Goal: Task Accomplishment & Management: Use online tool/utility

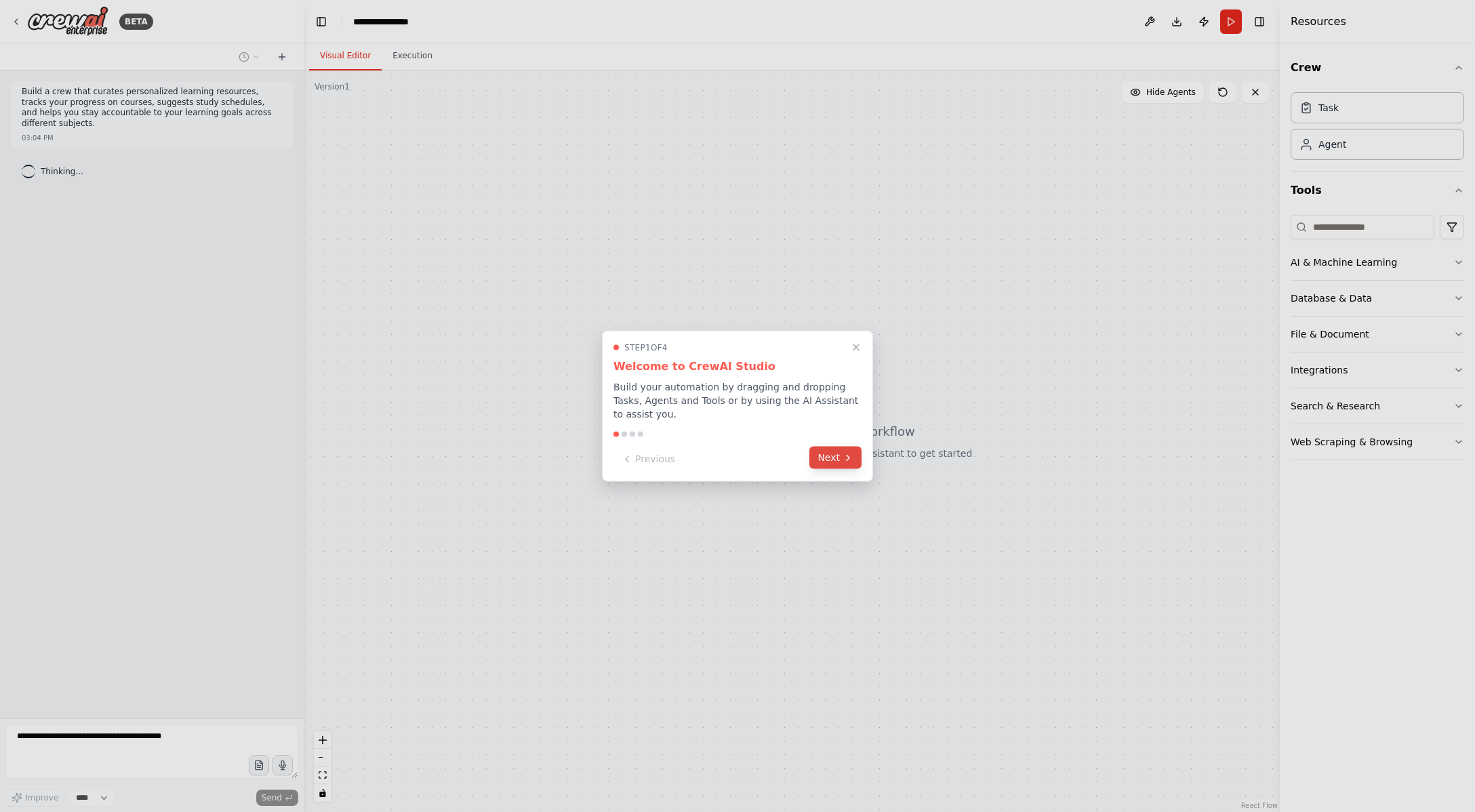
click at [839, 458] on button "Next" at bounding box center [835, 457] width 52 height 22
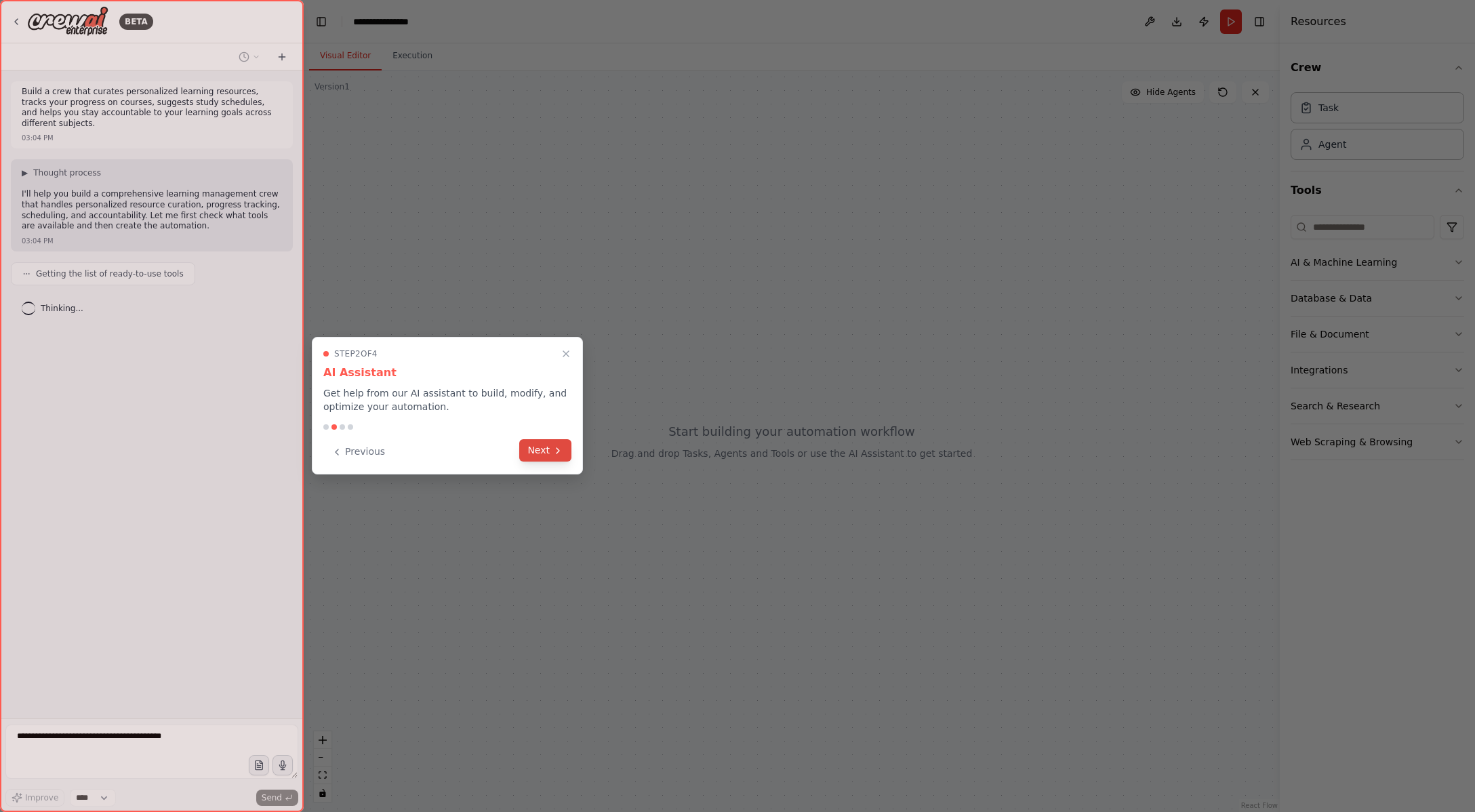
click at [547, 452] on button "Next" at bounding box center [545, 450] width 52 height 22
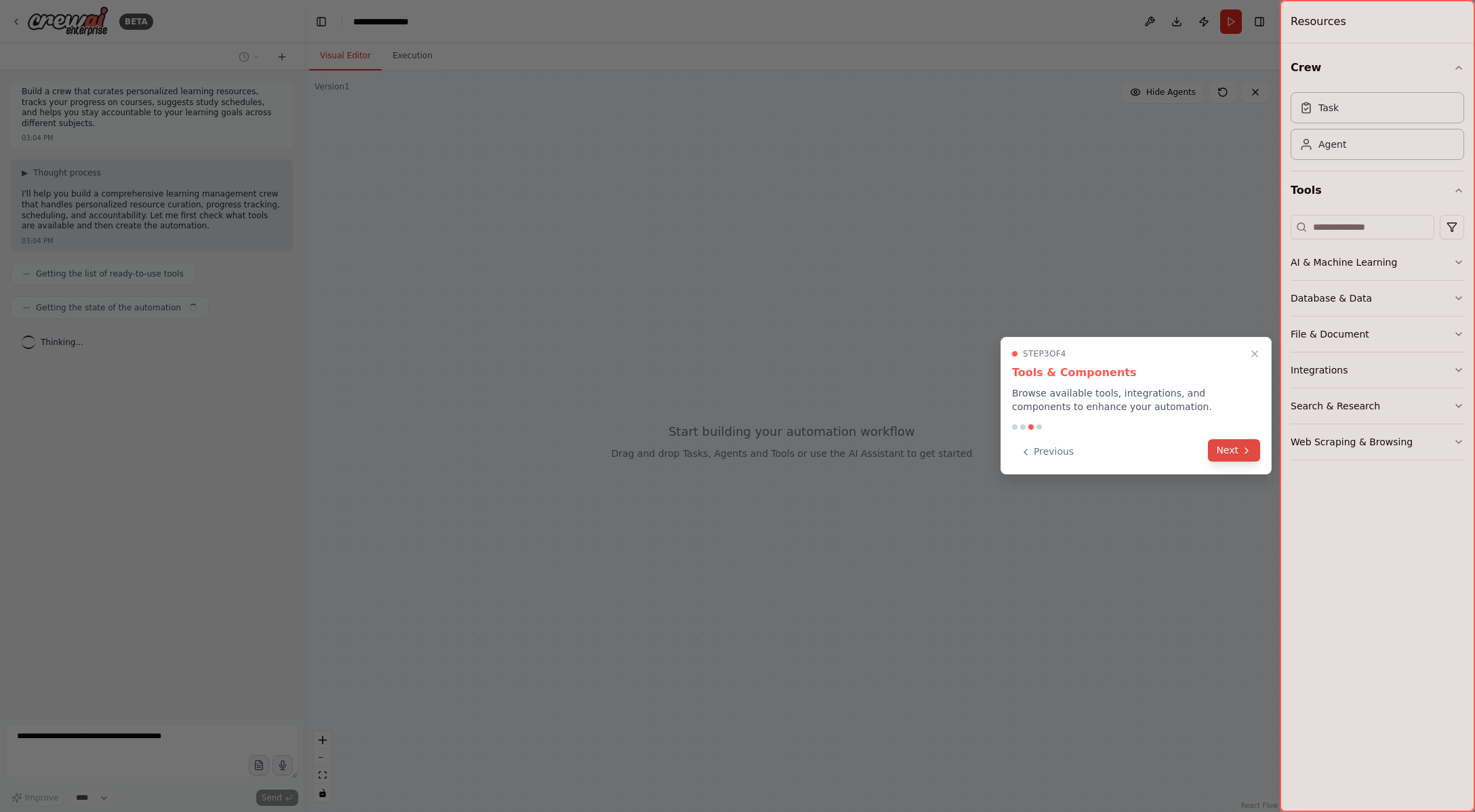
click at [1248, 453] on icon at bounding box center [1247, 451] width 3 height 6
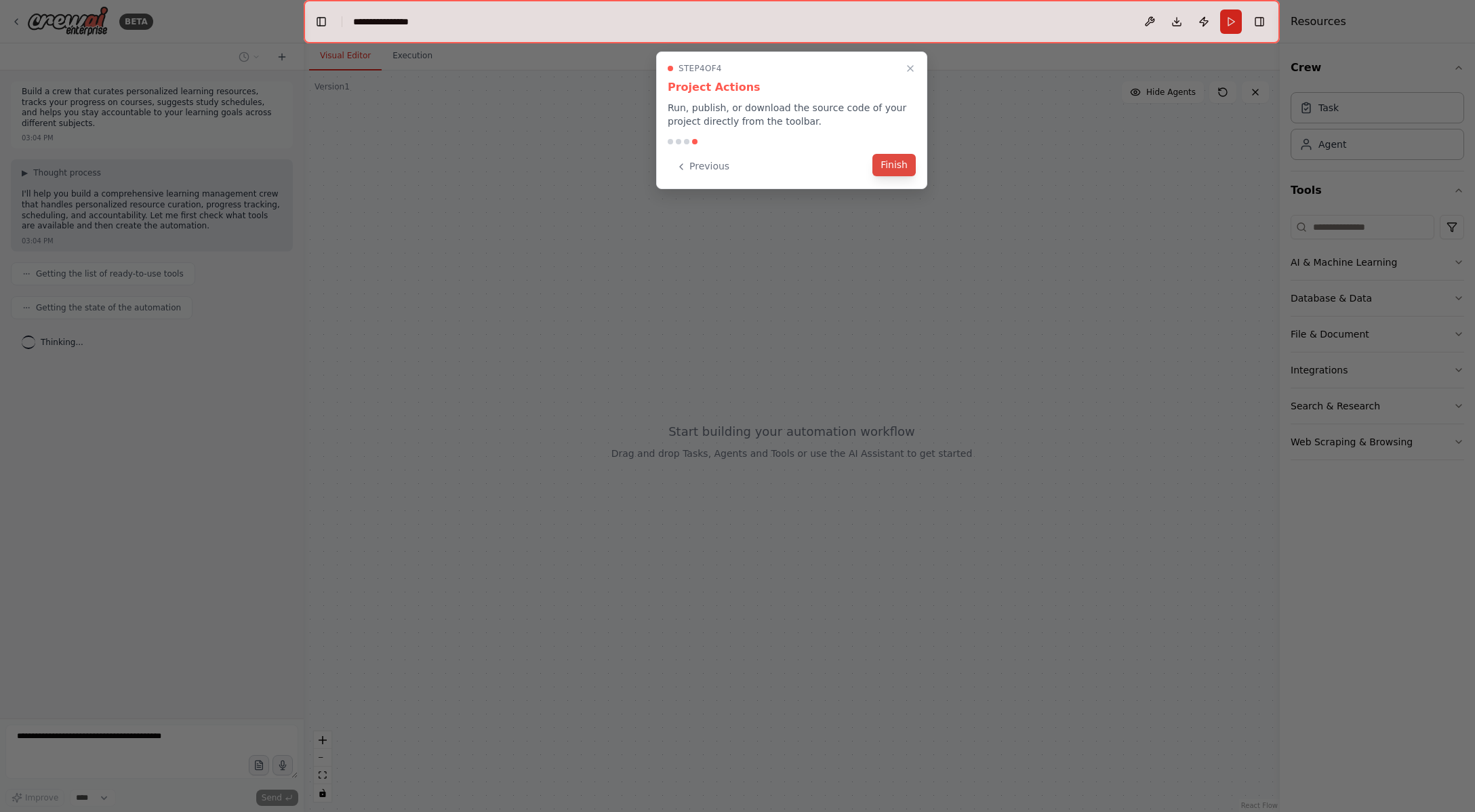
click at [898, 173] on button "Finish" at bounding box center [894, 165] width 43 height 22
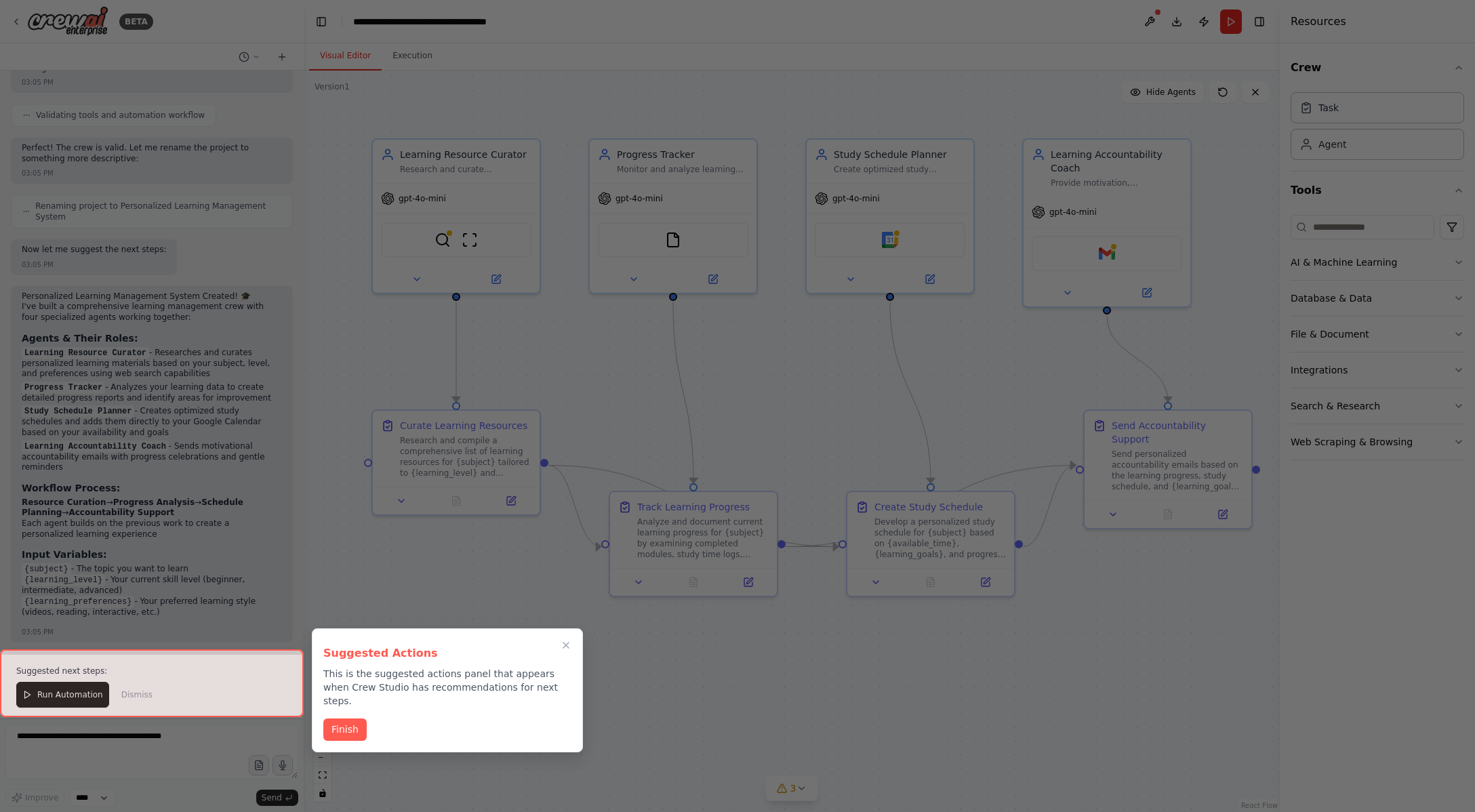
click at [78, 700] on div at bounding box center [152, 683] width 304 height 68
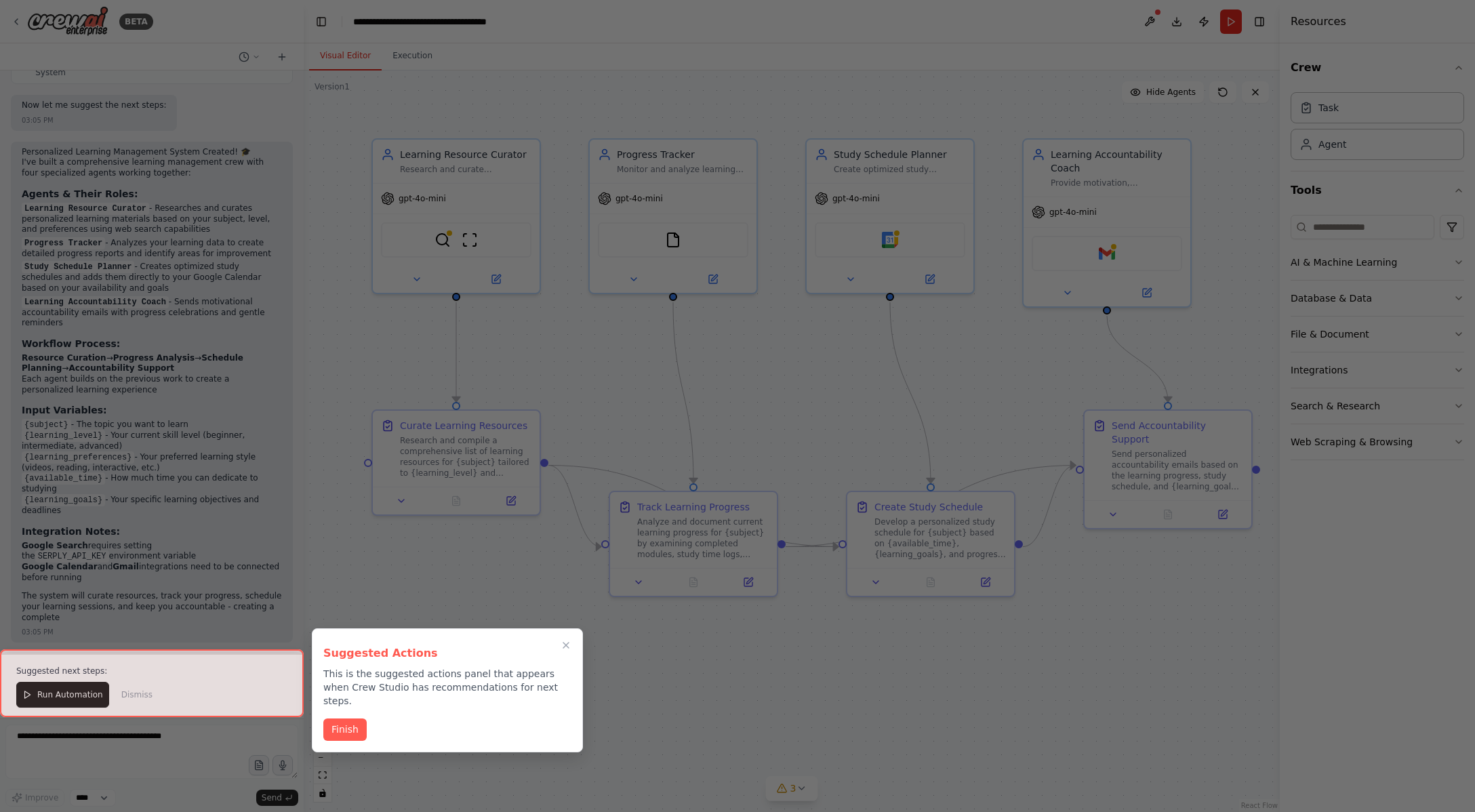
scroll to position [1241, 0]
click at [356, 717] on button "Finish" at bounding box center [345, 728] width 43 height 22
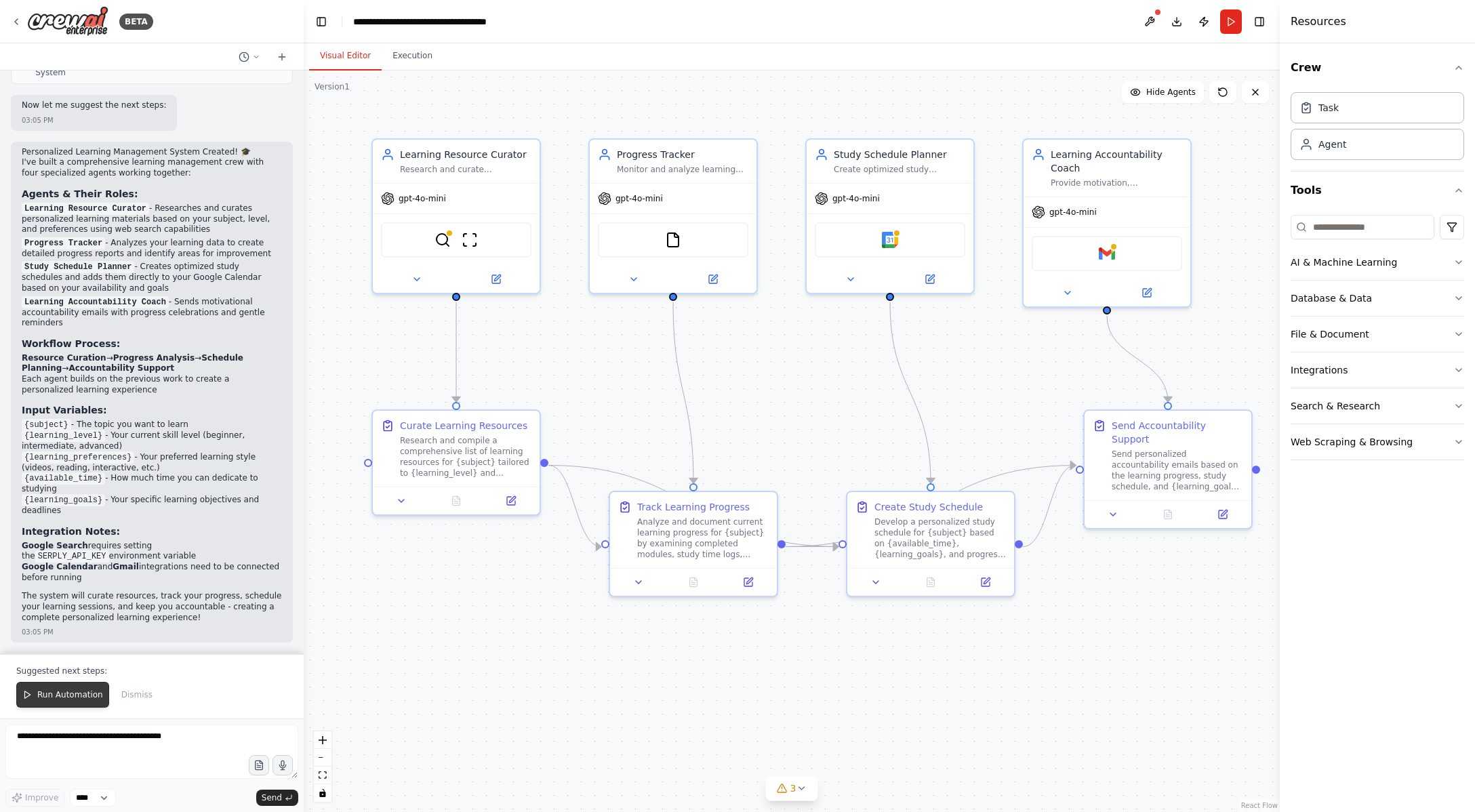
click at [82, 695] on span "Run Automation" at bounding box center [70, 695] width 66 height 11
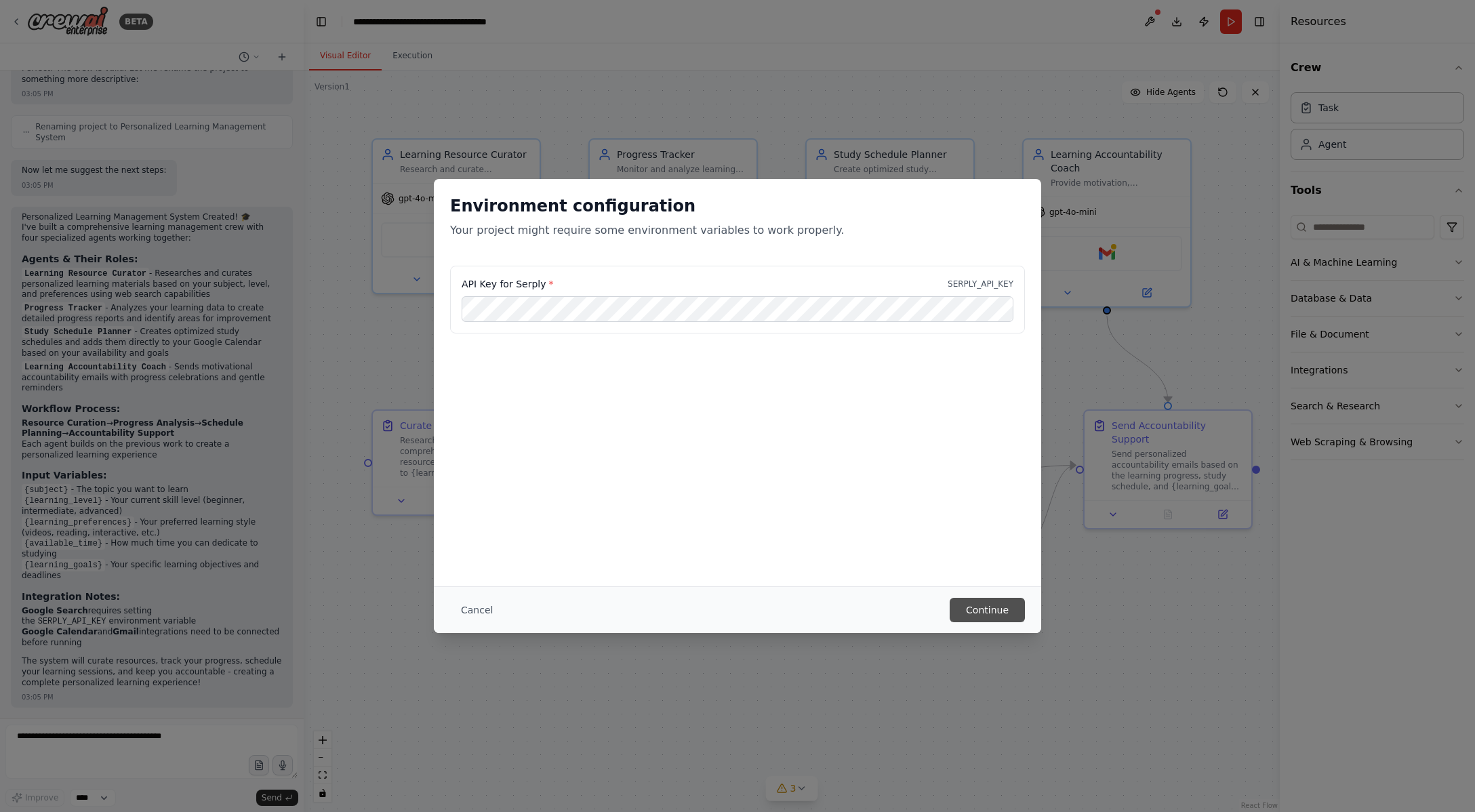
click at [992, 609] on button "Continue" at bounding box center [987, 610] width 76 height 24
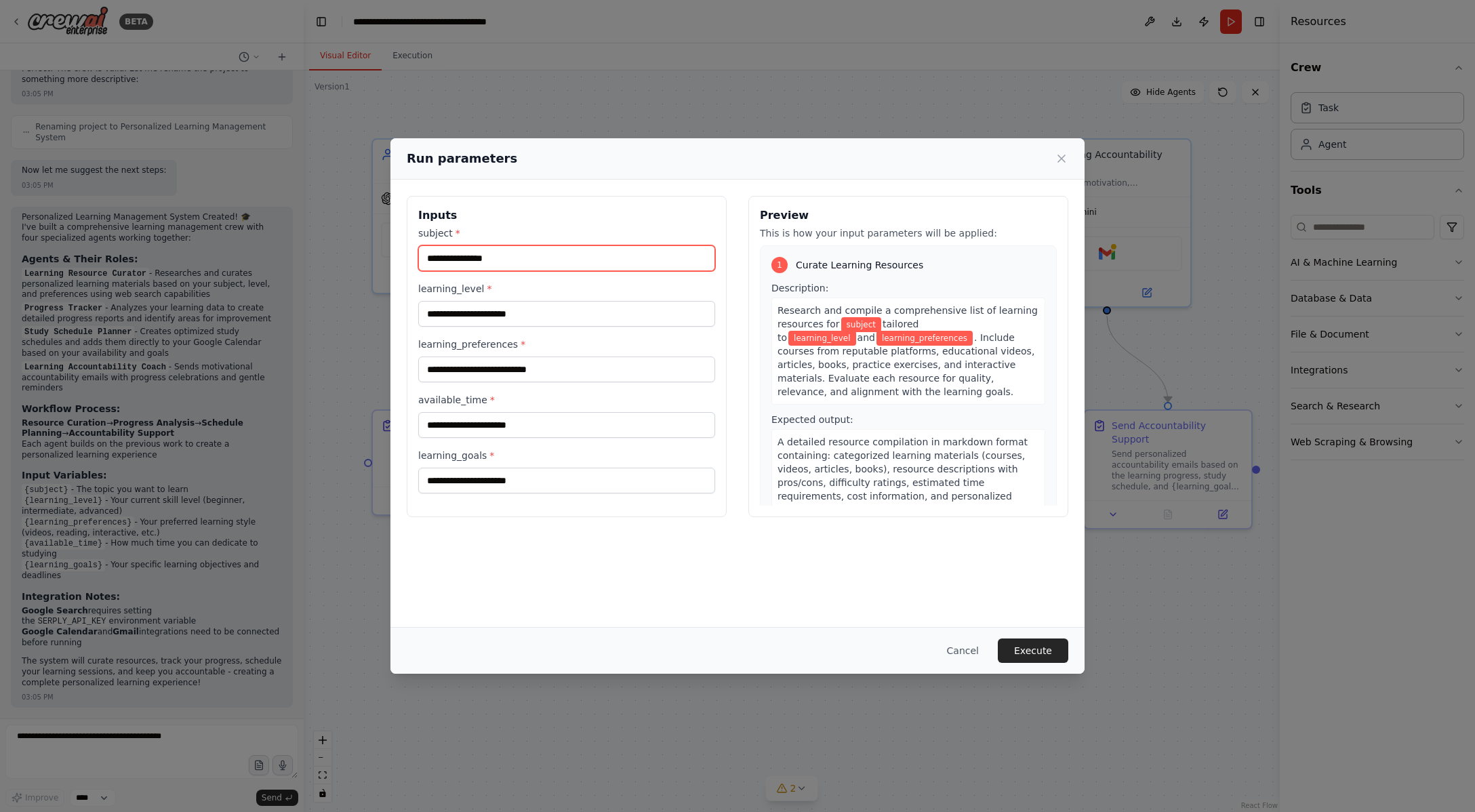
click at [500, 255] on input "subject *" at bounding box center [567, 258] width 297 height 26
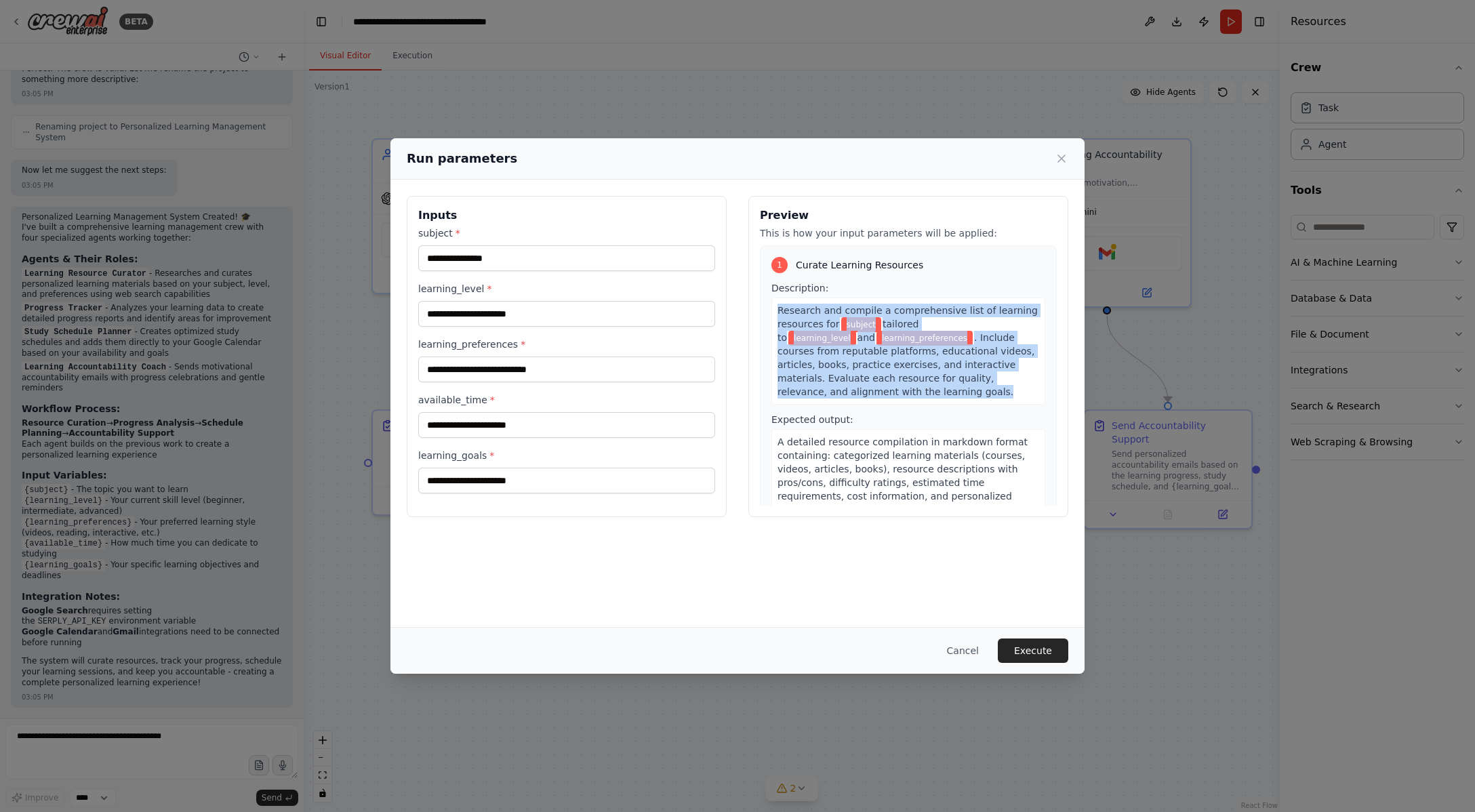
drag, startPoint x: 842, startPoint y: 391, endPoint x: 759, endPoint y: 302, distance: 121.7
click at [759, 302] on div "Preview This is how your input parameters will be applied: 1 Curate Learning Re…" at bounding box center [908, 356] width 320 height 321
copy div "Research and compile a comprehensive list of learning resources for subject tai…"
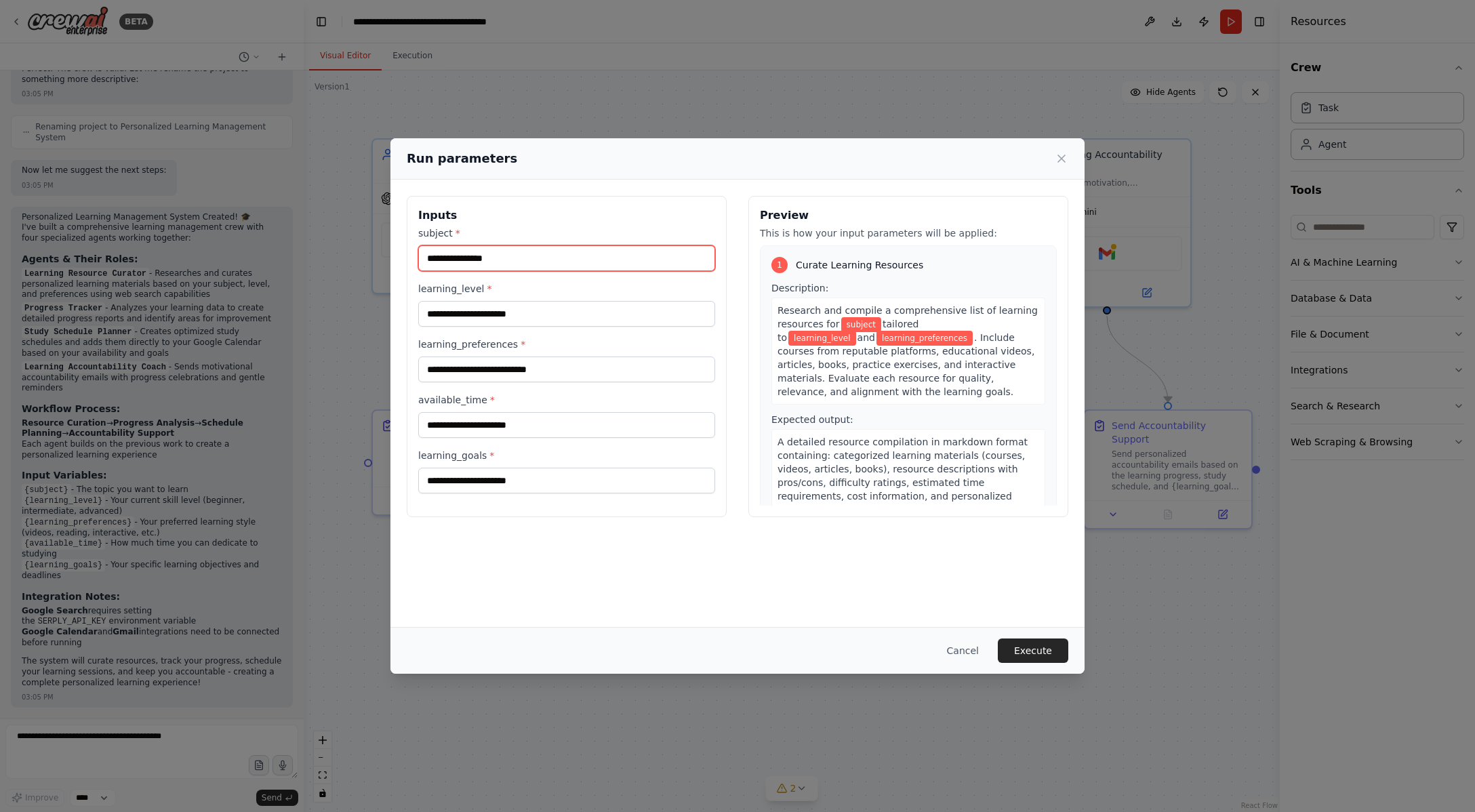
click at [552, 265] on input "subject *" at bounding box center [567, 258] width 297 height 26
type input "*******"
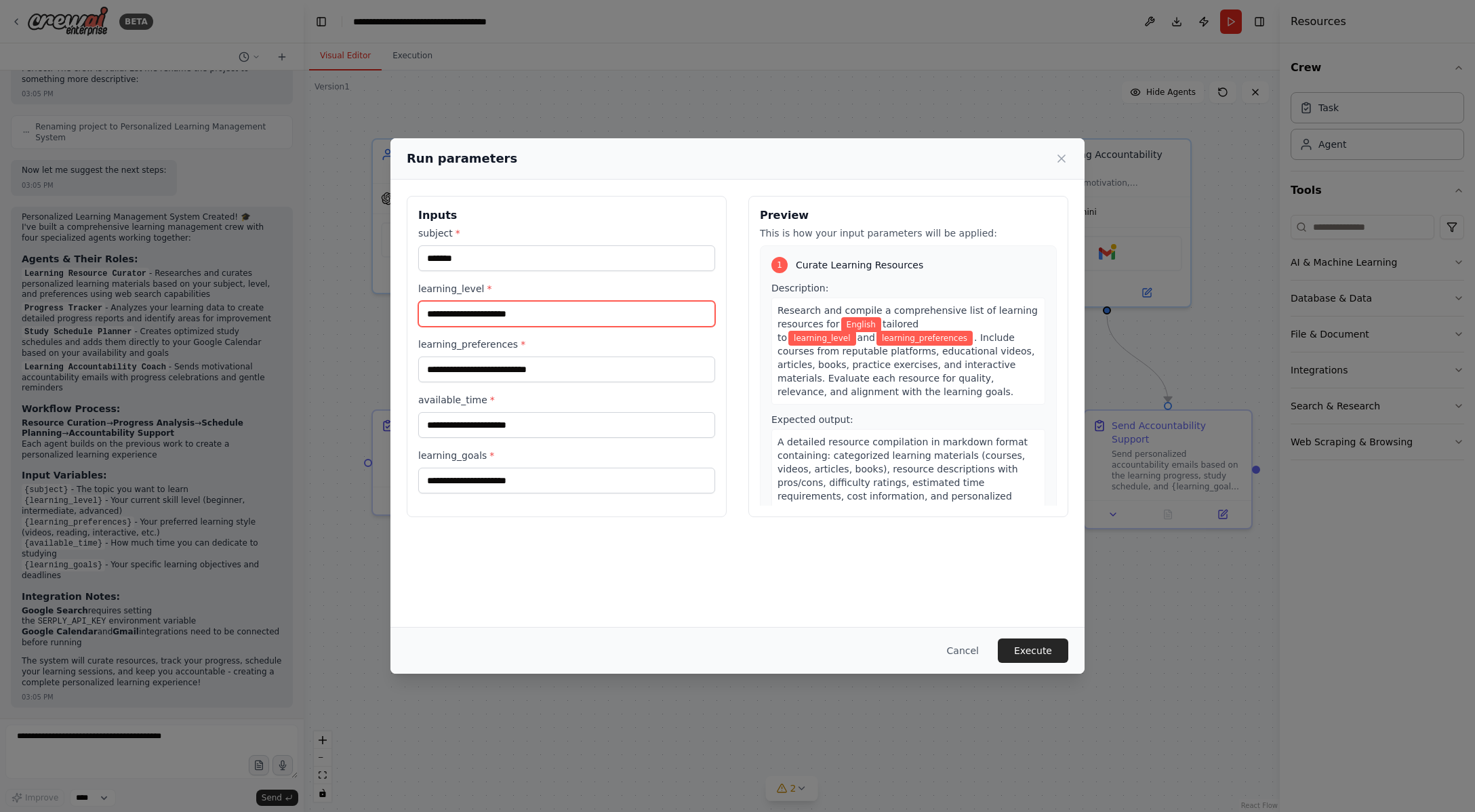
click at [489, 308] on input "learning_level *" at bounding box center [567, 314] width 297 height 26
type input "******"
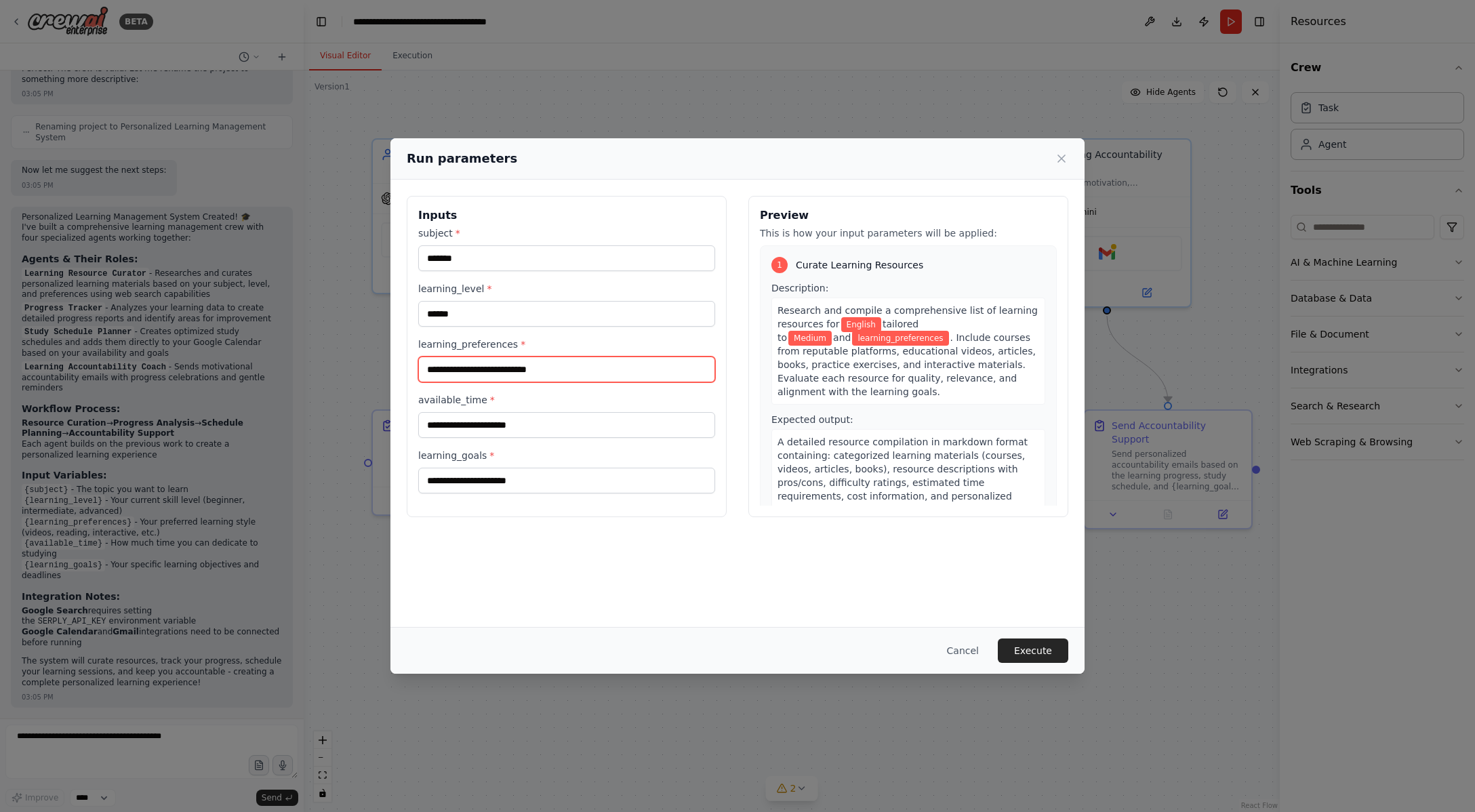
click at [477, 363] on input "learning_preferences *" at bounding box center [567, 369] width 297 height 26
drag, startPoint x: 466, startPoint y: 371, endPoint x: 426, endPoint y: 367, distance: 40.2
click at [426, 367] on input "******" at bounding box center [567, 369] width 297 height 26
type input "*"
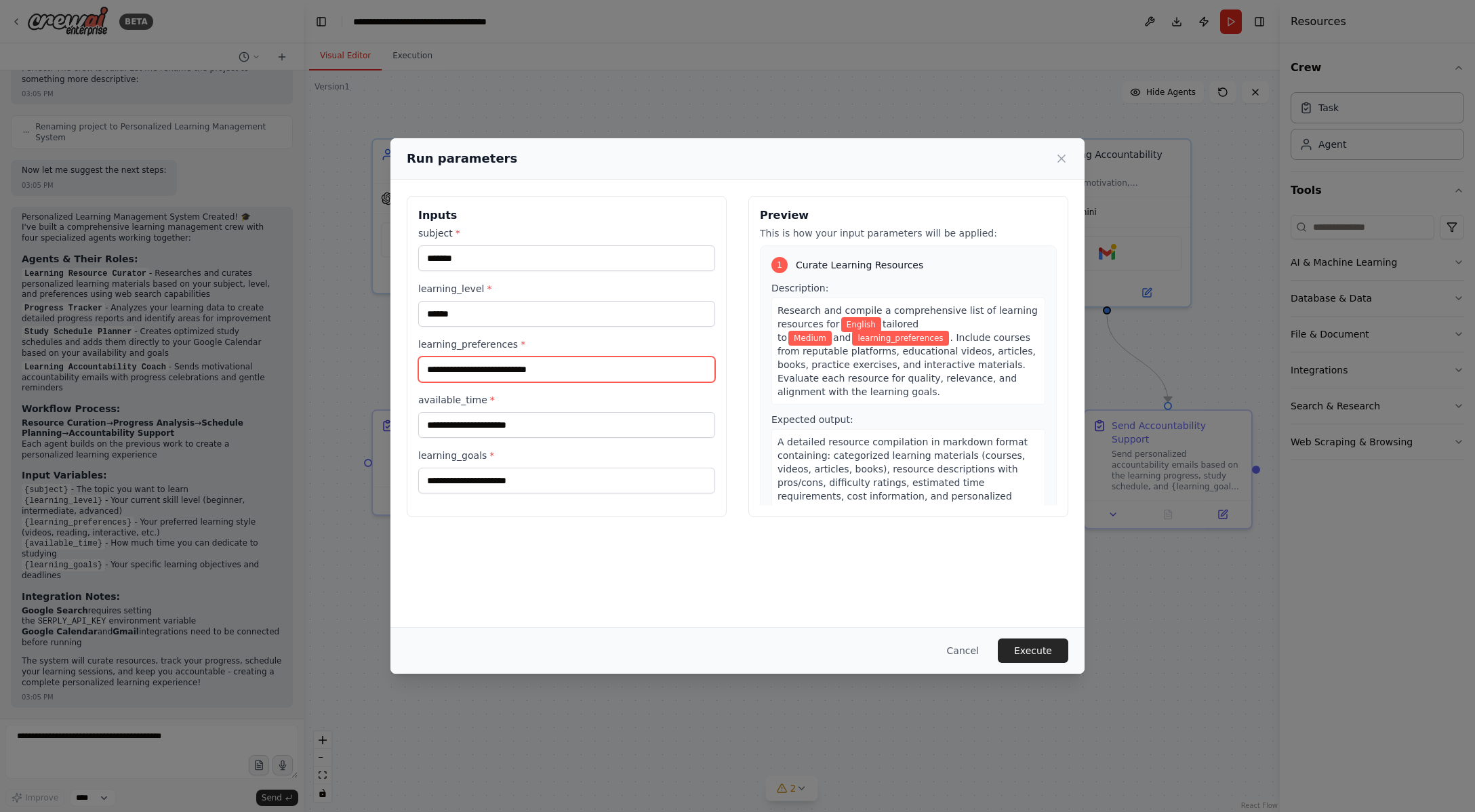
type input "*"
type input "******"
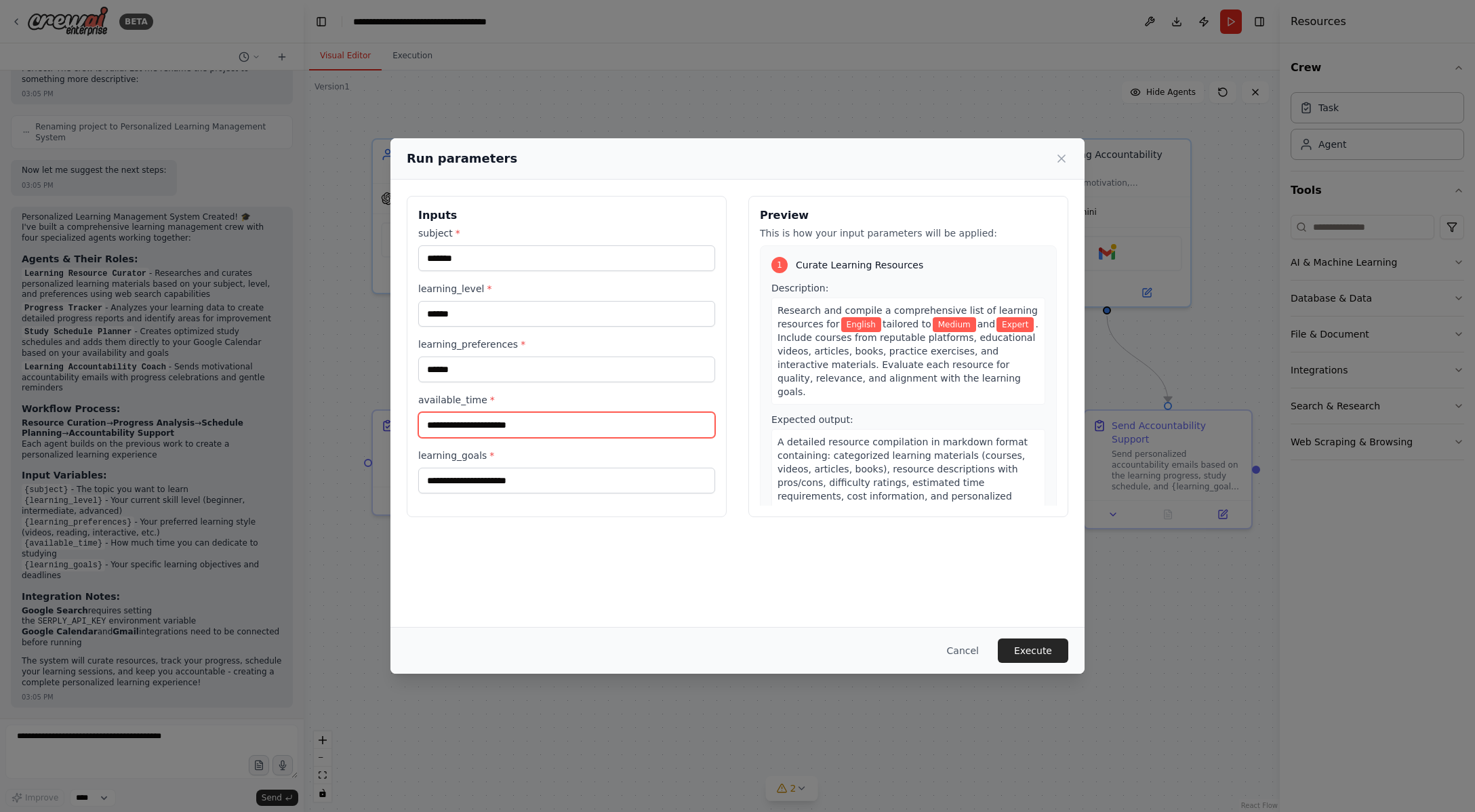
click at [452, 425] on input "available_time *" at bounding box center [567, 425] width 297 height 26
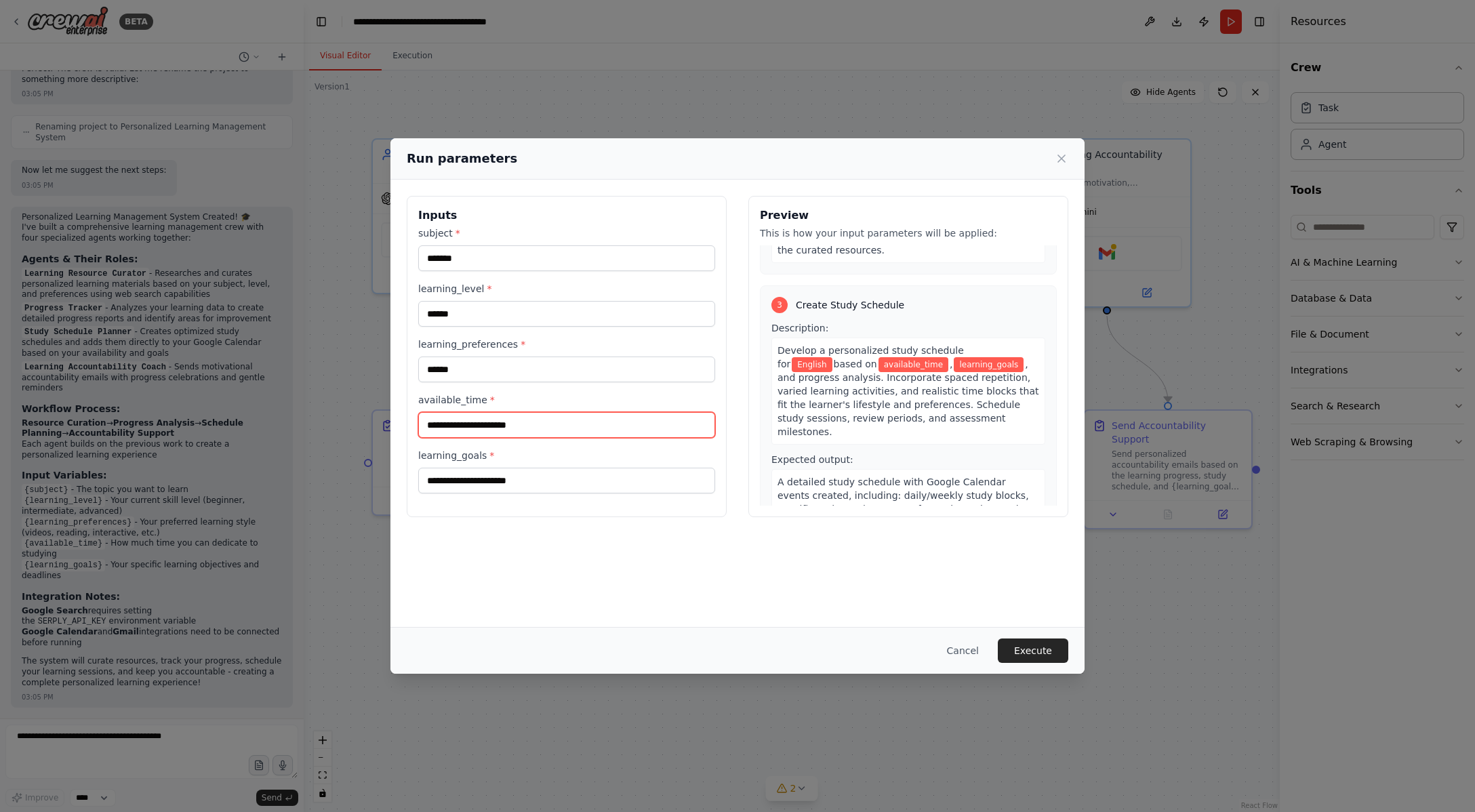
scroll to position [555, 0]
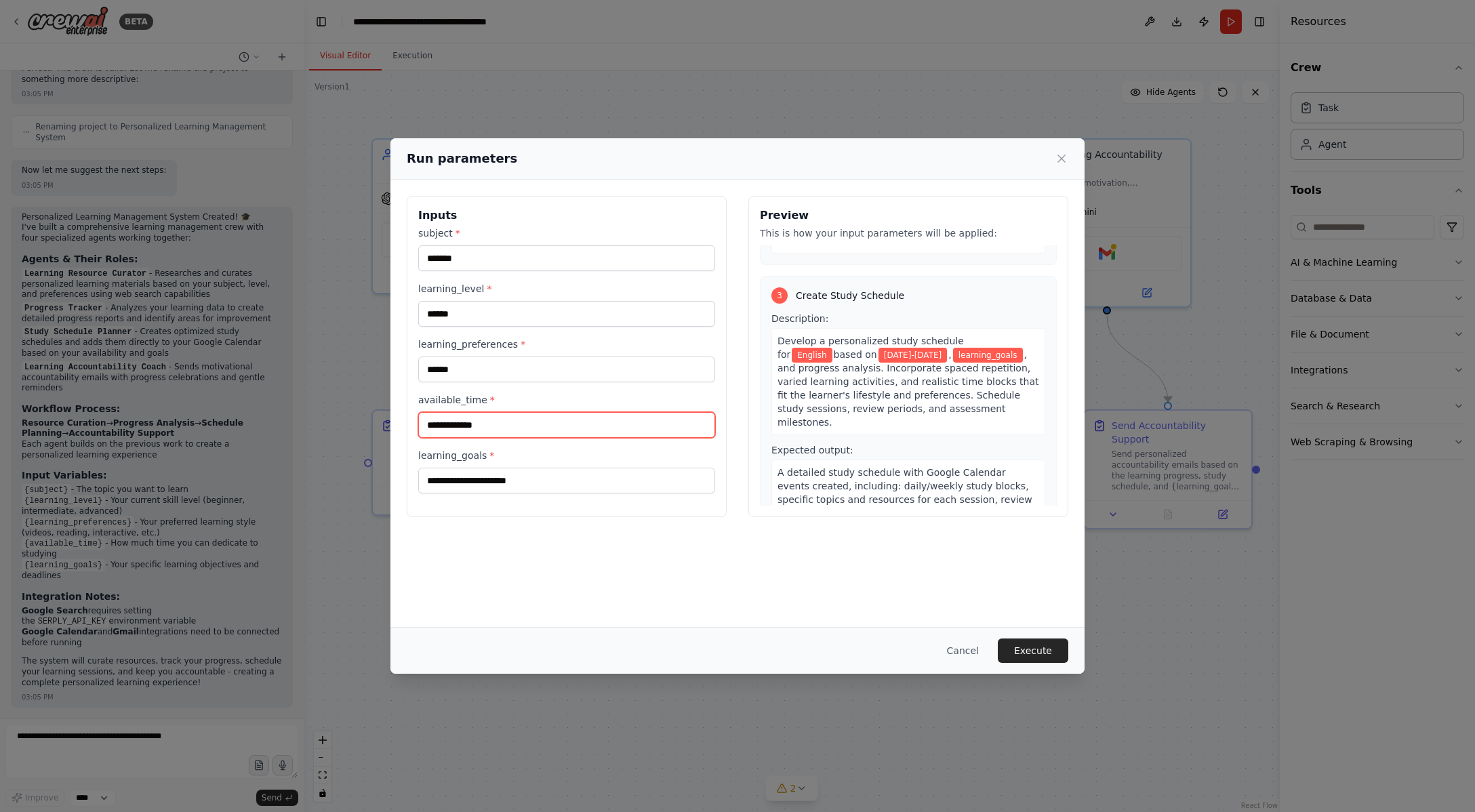
type input "**********"
click at [507, 482] on input "learning_goals *" at bounding box center [567, 481] width 297 height 26
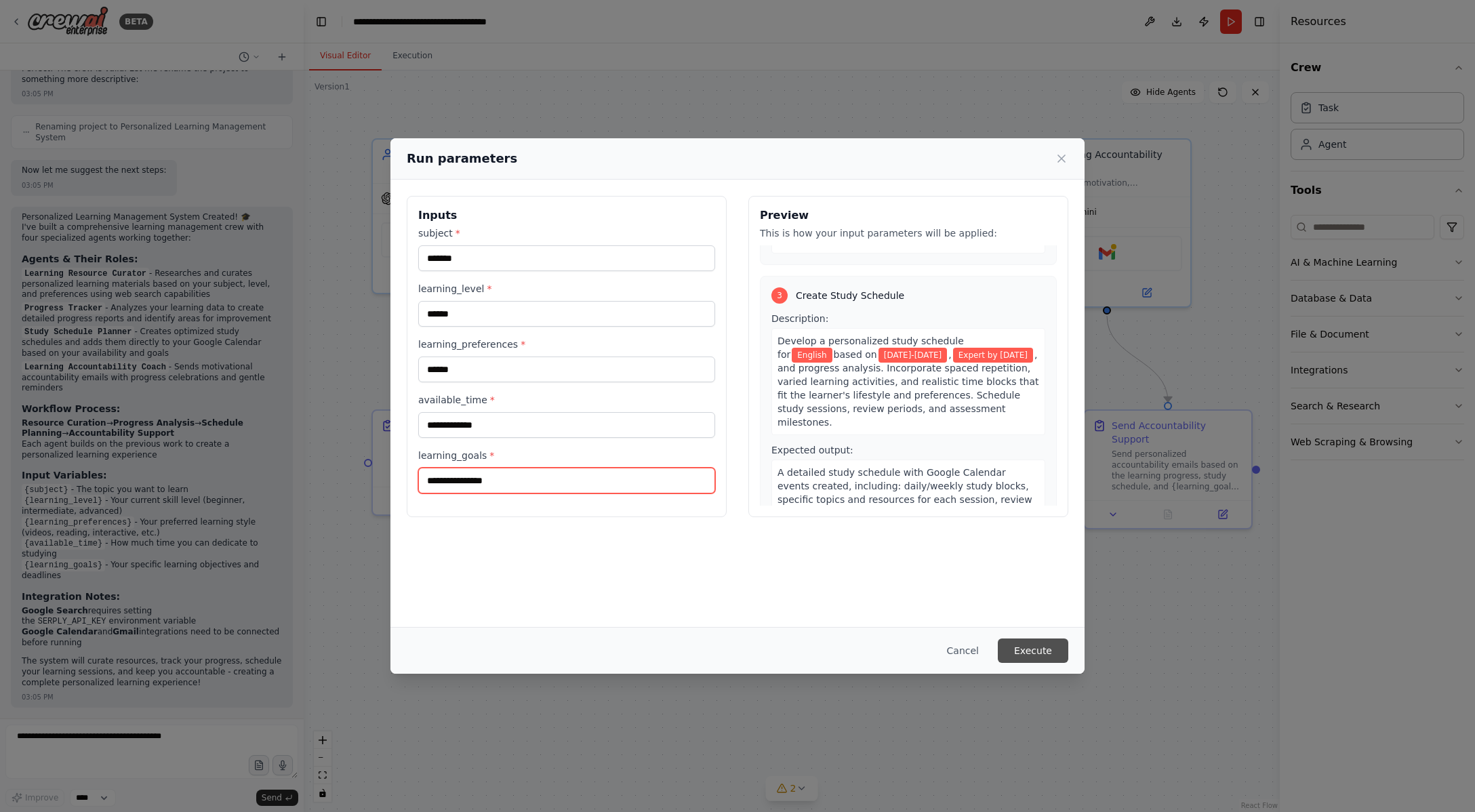
type input "**********"
click at [1033, 655] on button "Execute" at bounding box center [1033, 651] width 71 height 24
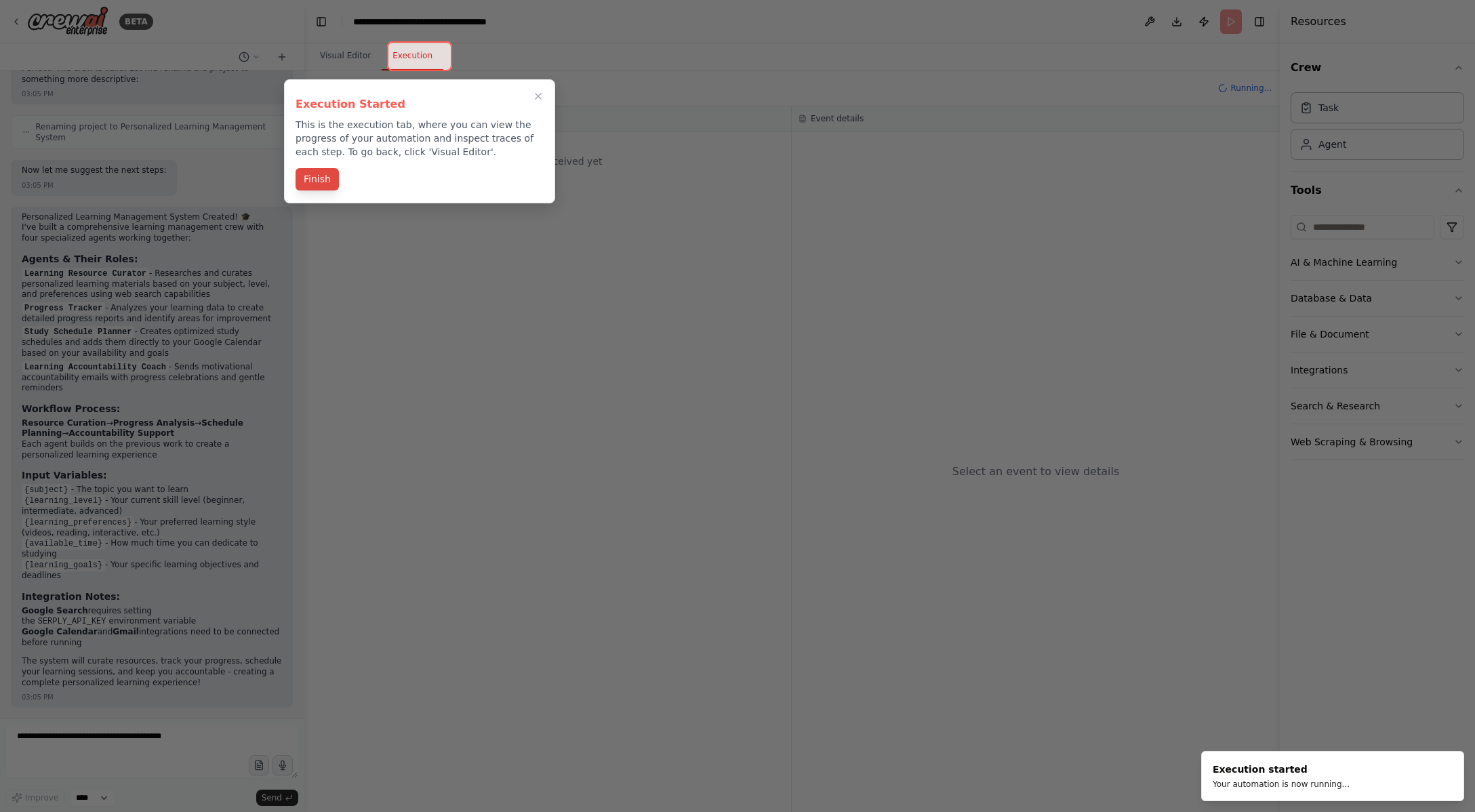
click at [315, 180] on button "Finish" at bounding box center [317, 179] width 43 height 22
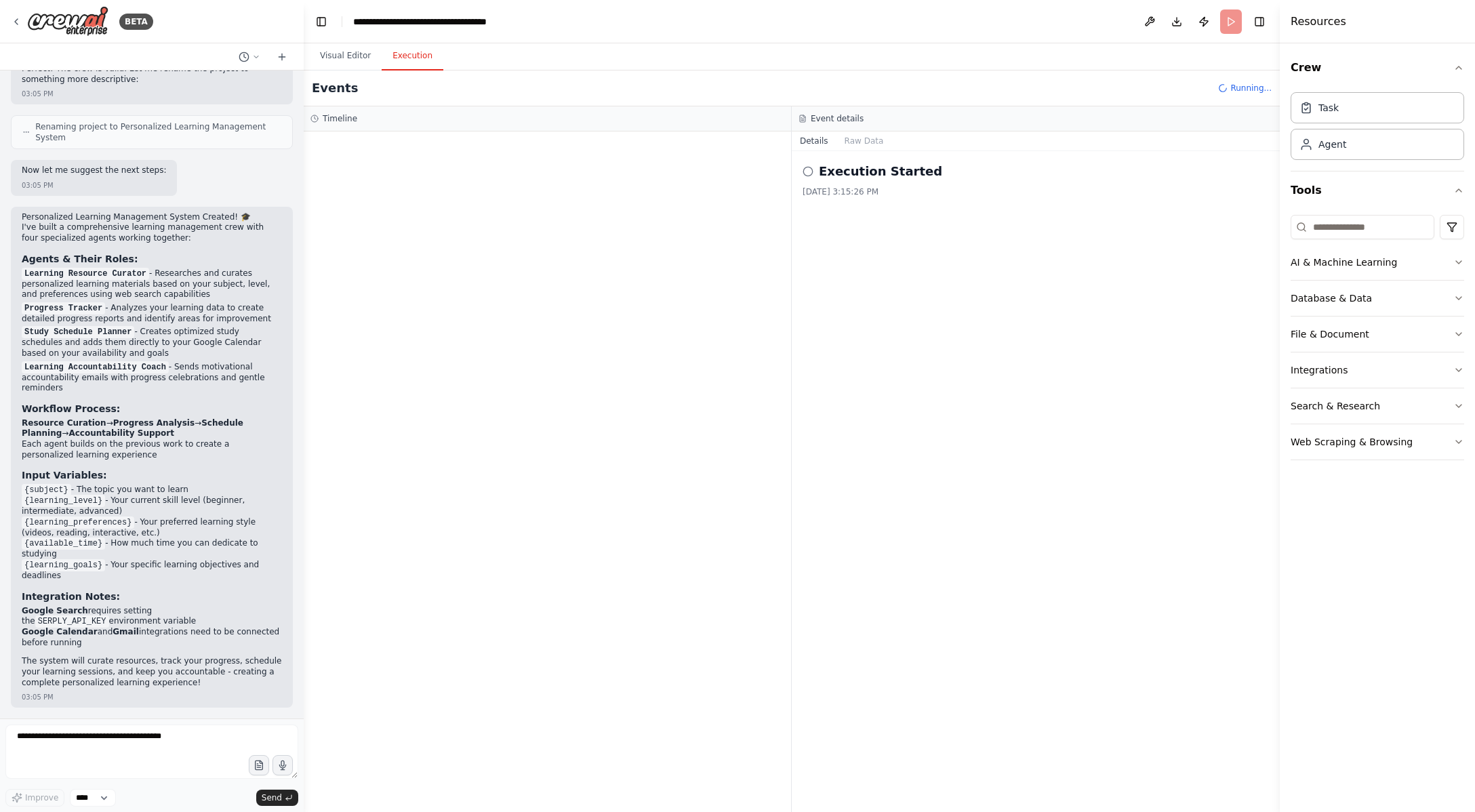
click at [847, 179] on h2 "Execution Started" at bounding box center [880, 171] width 123 height 19
click at [806, 174] on icon at bounding box center [808, 171] width 11 height 11
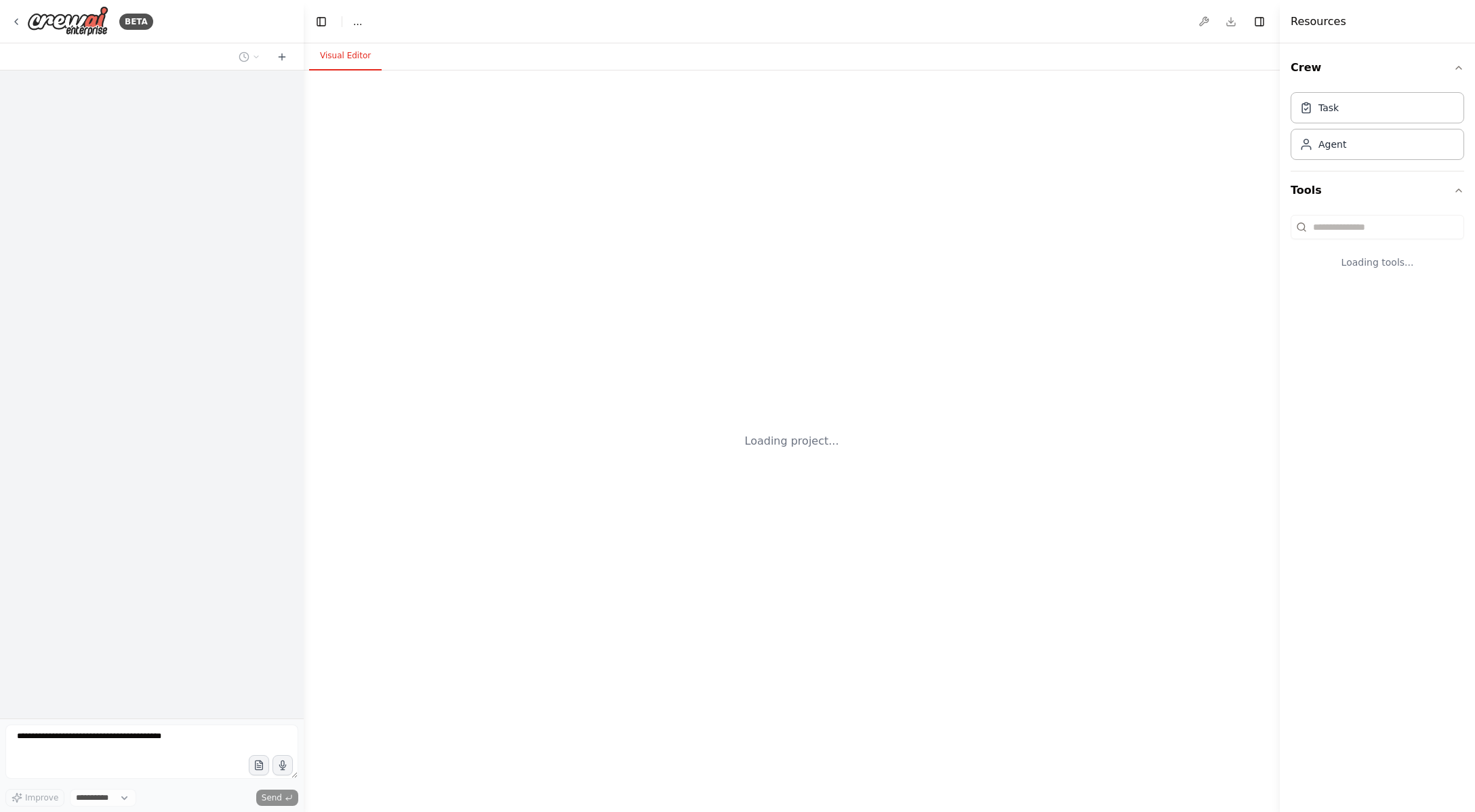
select select "****"
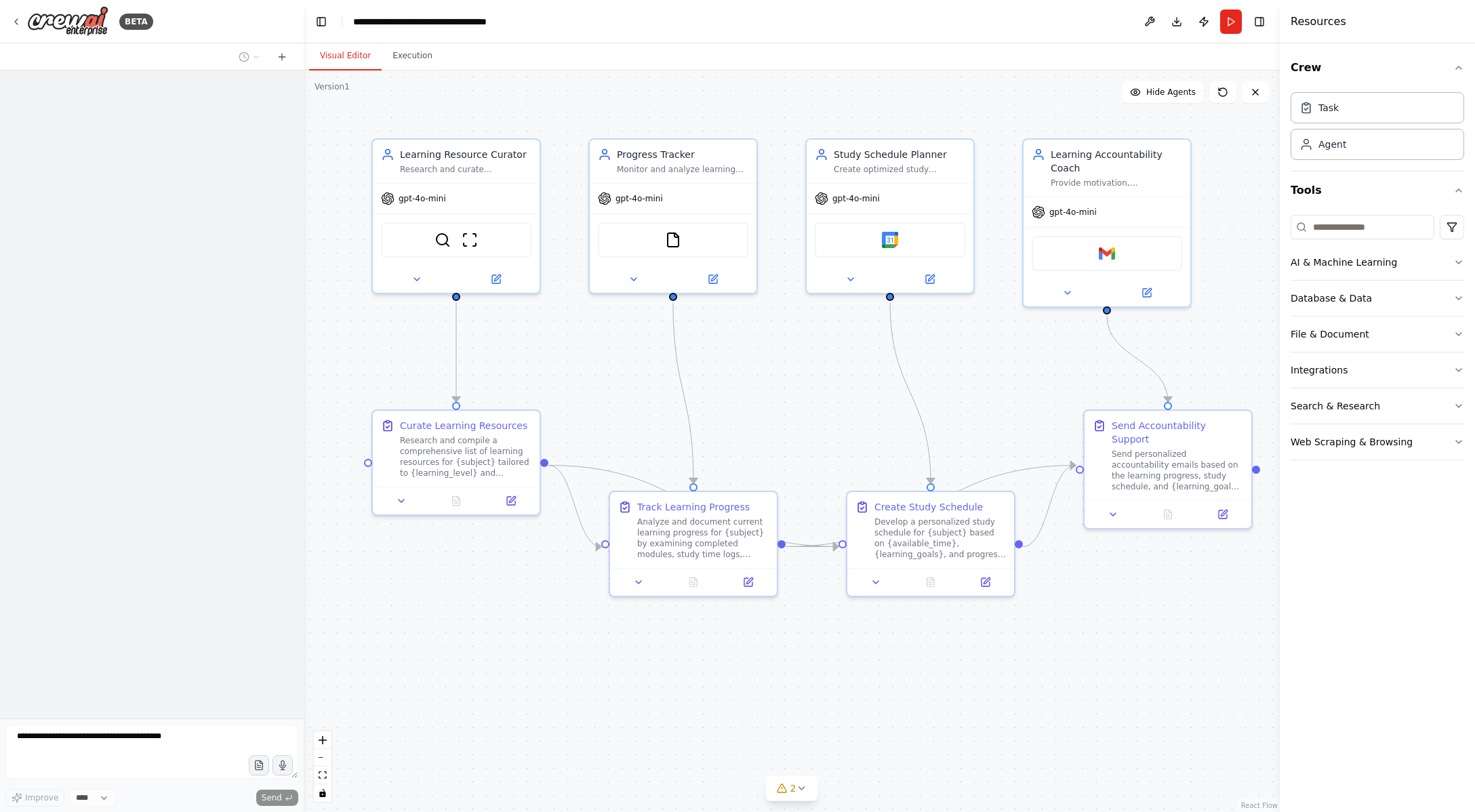
scroll to position [1173, 0]
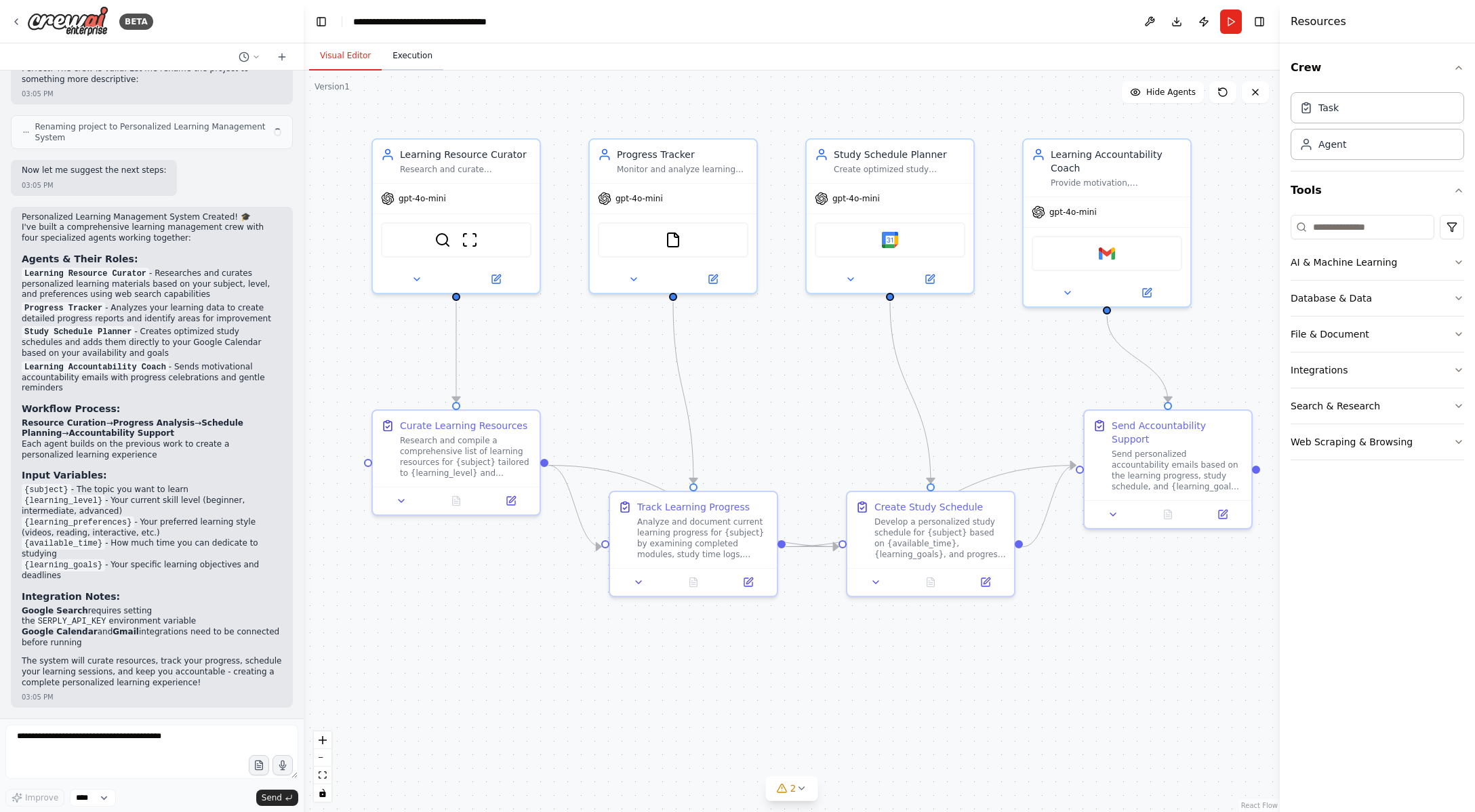
click at [436, 60] on button "Execution" at bounding box center [412, 56] width 62 height 29
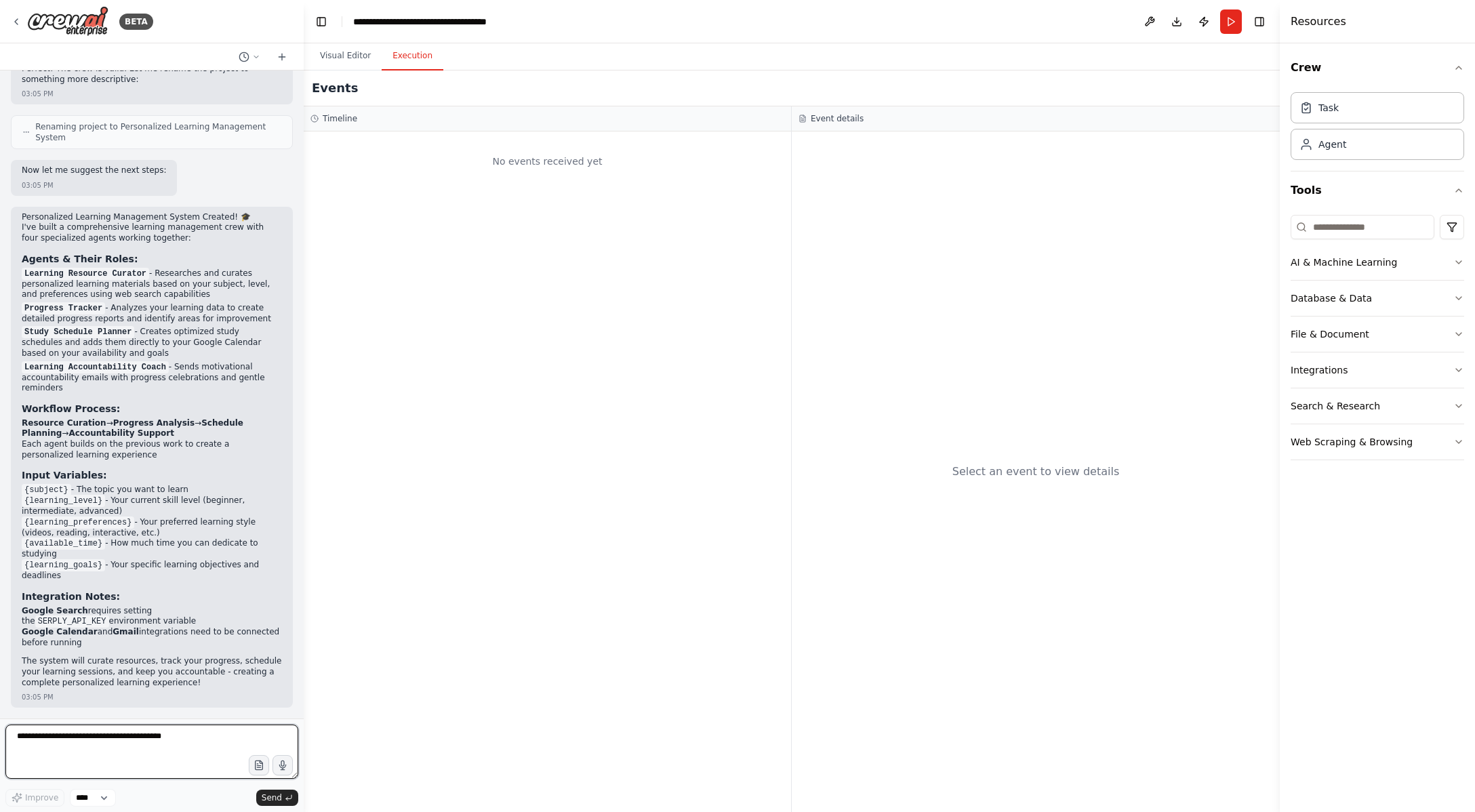
click at [127, 772] on textarea at bounding box center [152, 751] width 293 height 54
click at [1233, 24] on button "Run" at bounding box center [1231, 22] width 22 height 24
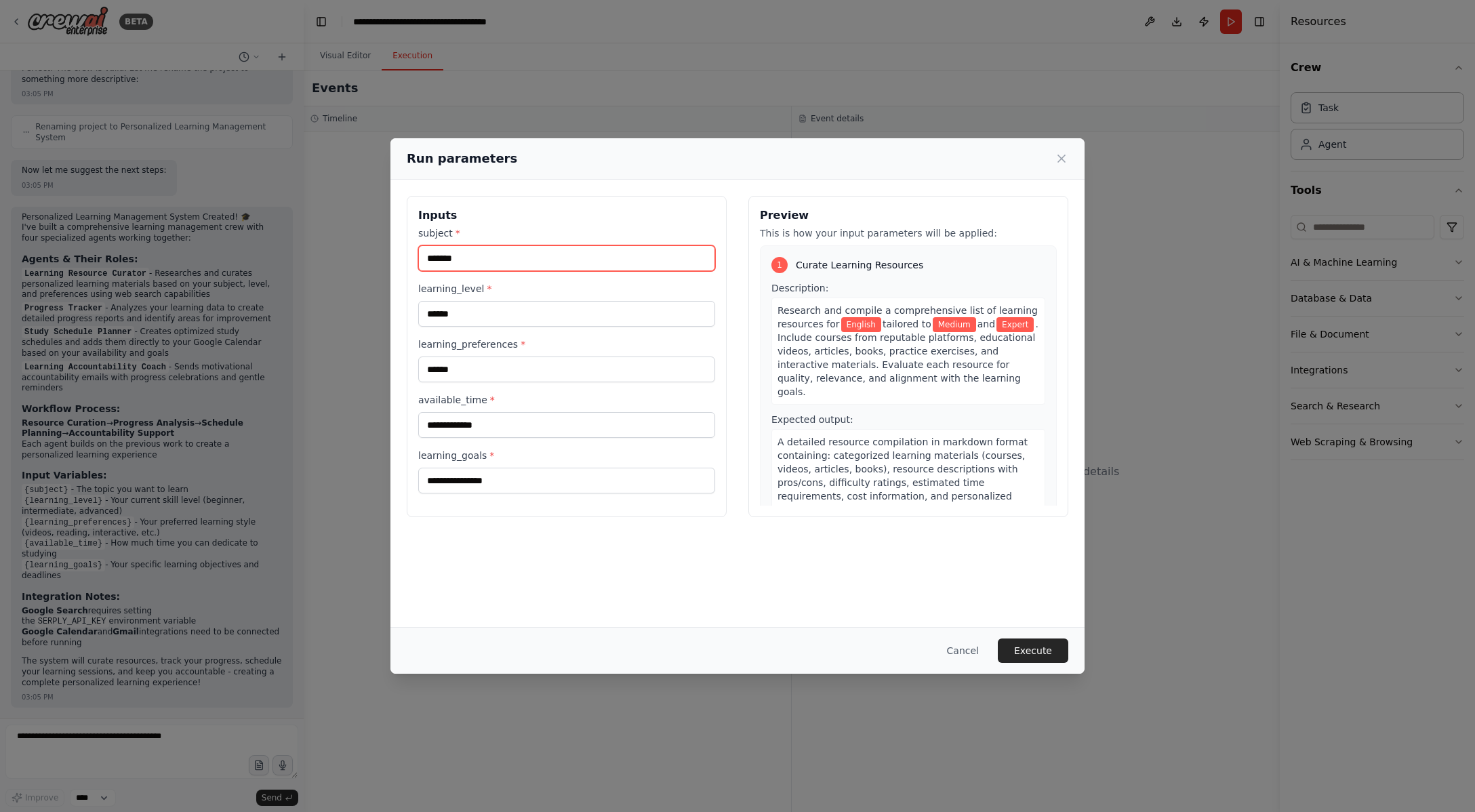
click at [603, 256] on input "*******" at bounding box center [567, 258] width 297 height 26
click at [1050, 659] on button "Execute" at bounding box center [1033, 651] width 71 height 24
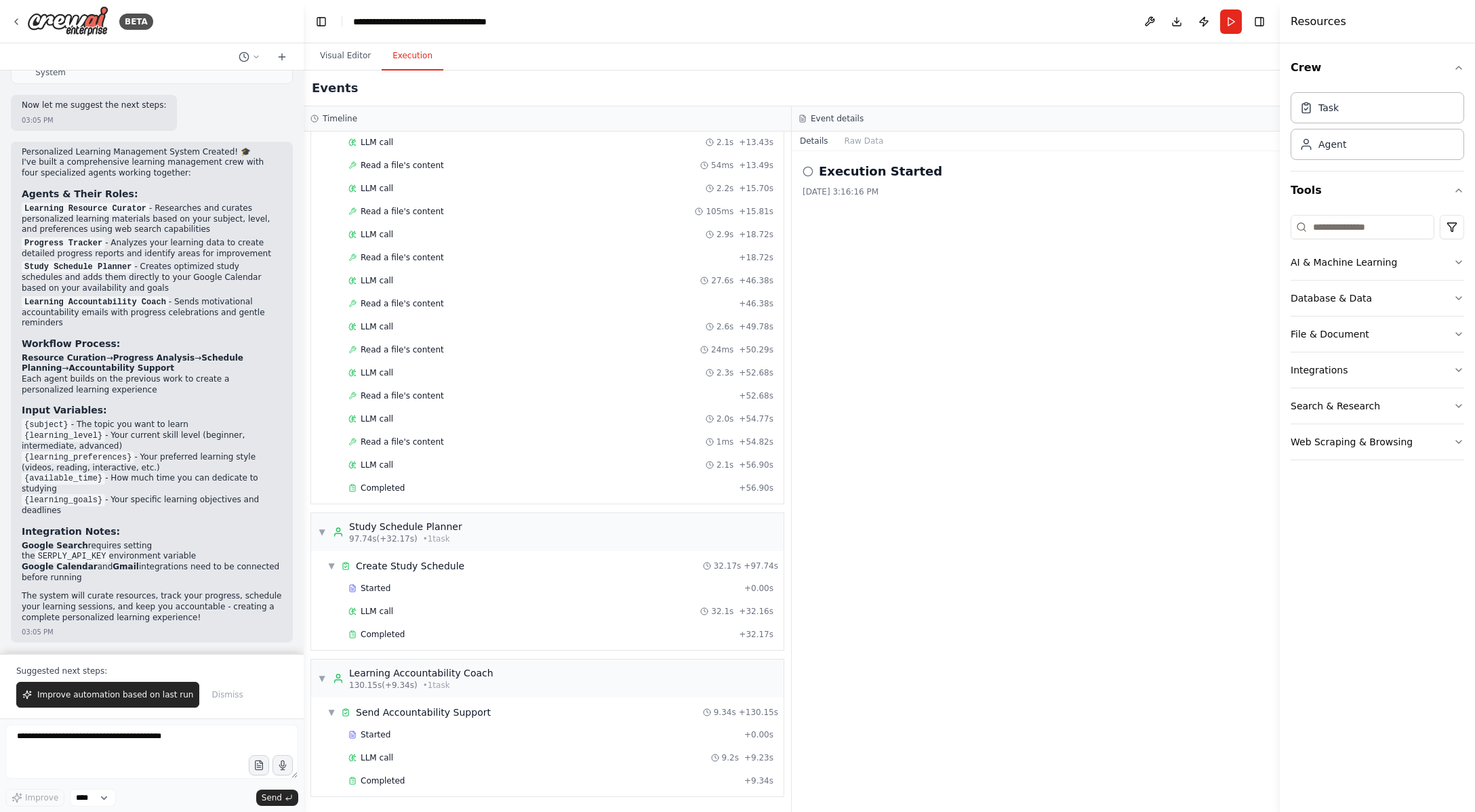
scroll to position [0, 0]
click at [876, 145] on button "Raw Data" at bounding box center [864, 141] width 55 height 19
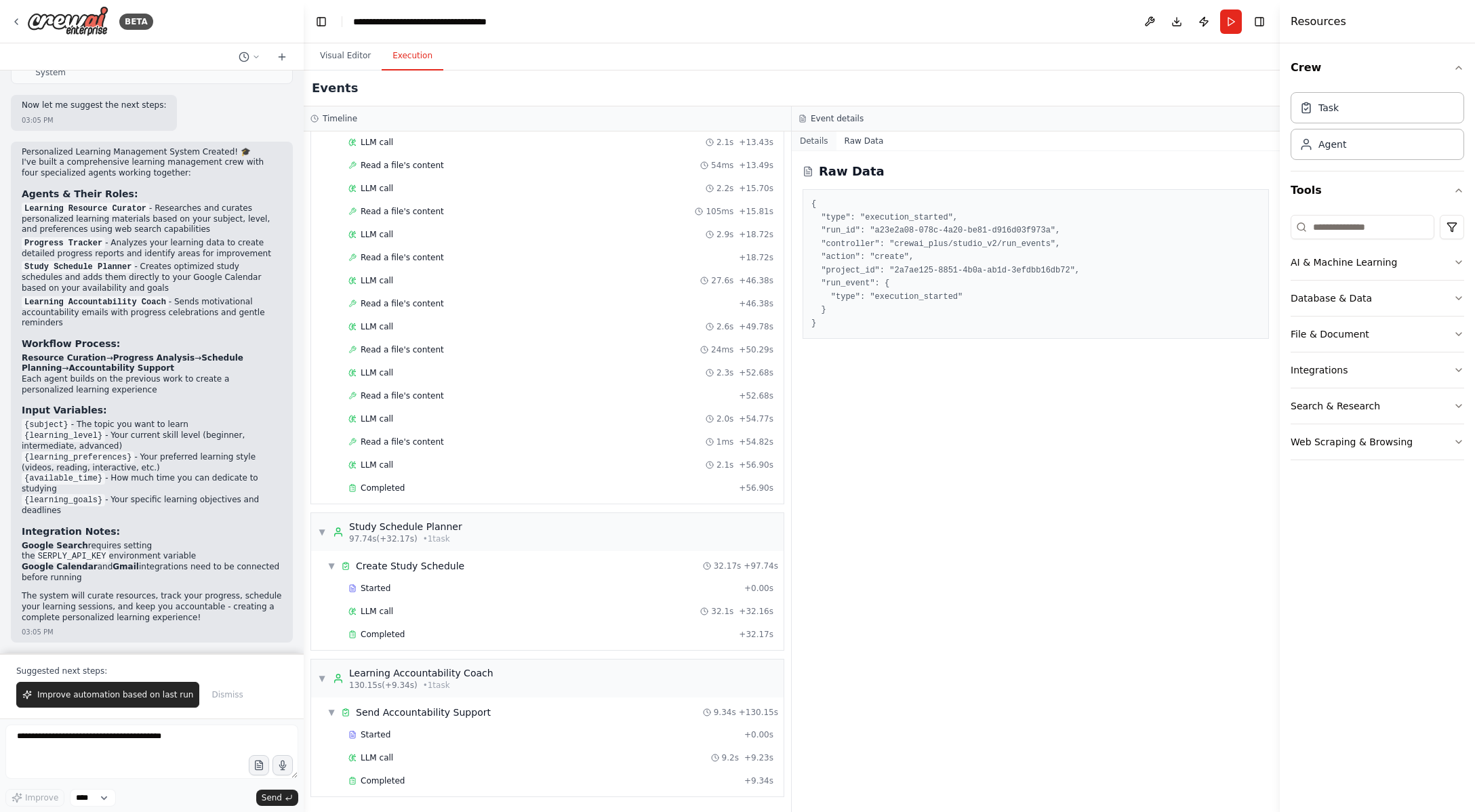
click at [806, 143] on button "Details" at bounding box center [814, 141] width 45 height 19
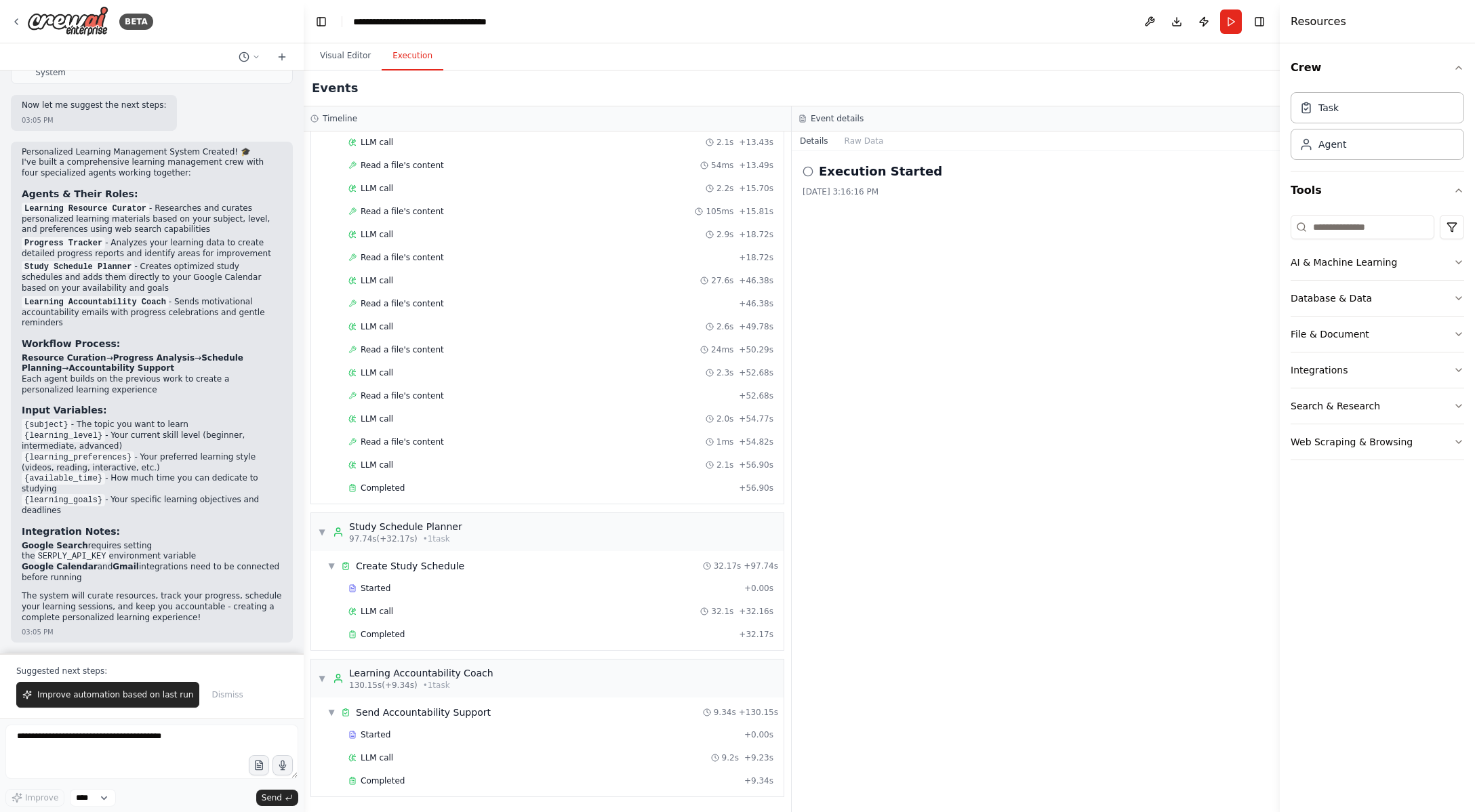
scroll to position [1241, 0]
click at [490, 583] on div "Started" at bounding box center [543, 588] width 390 height 11
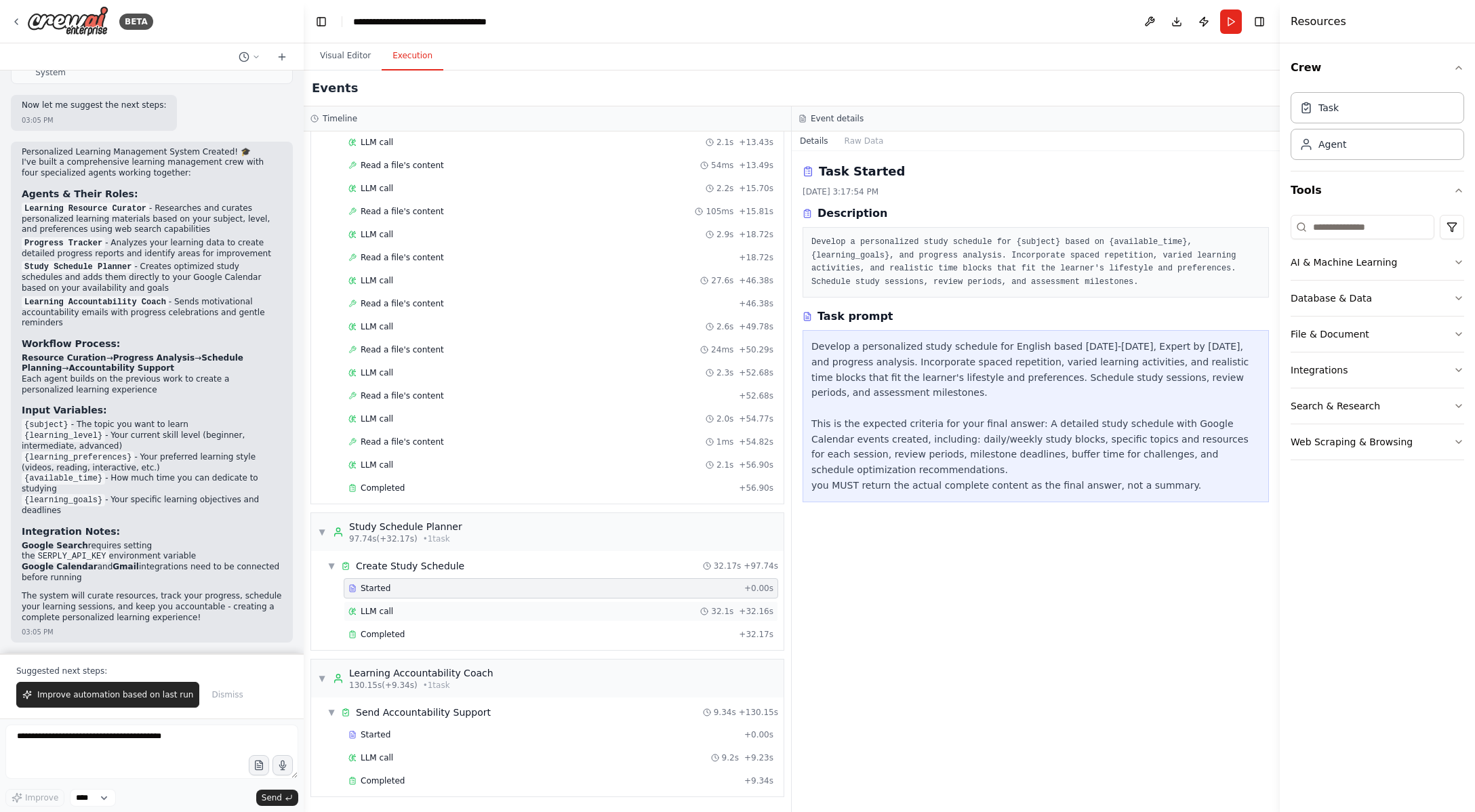
click at [475, 610] on div "LLM call 32.1s + 32.16s" at bounding box center [561, 611] width 435 height 20
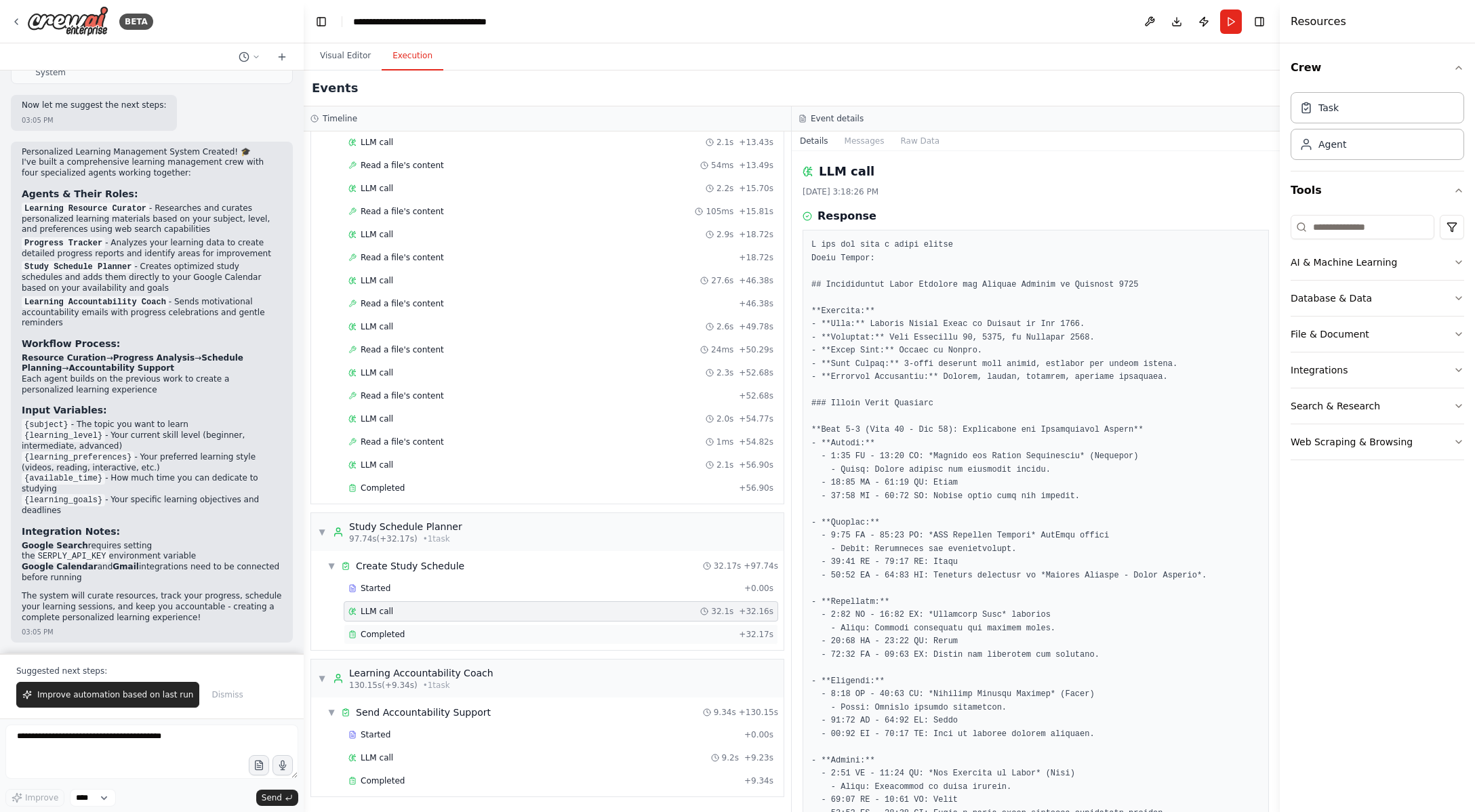
click at [469, 629] on div "Completed" at bounding box center [541, 634] width 385 height 11
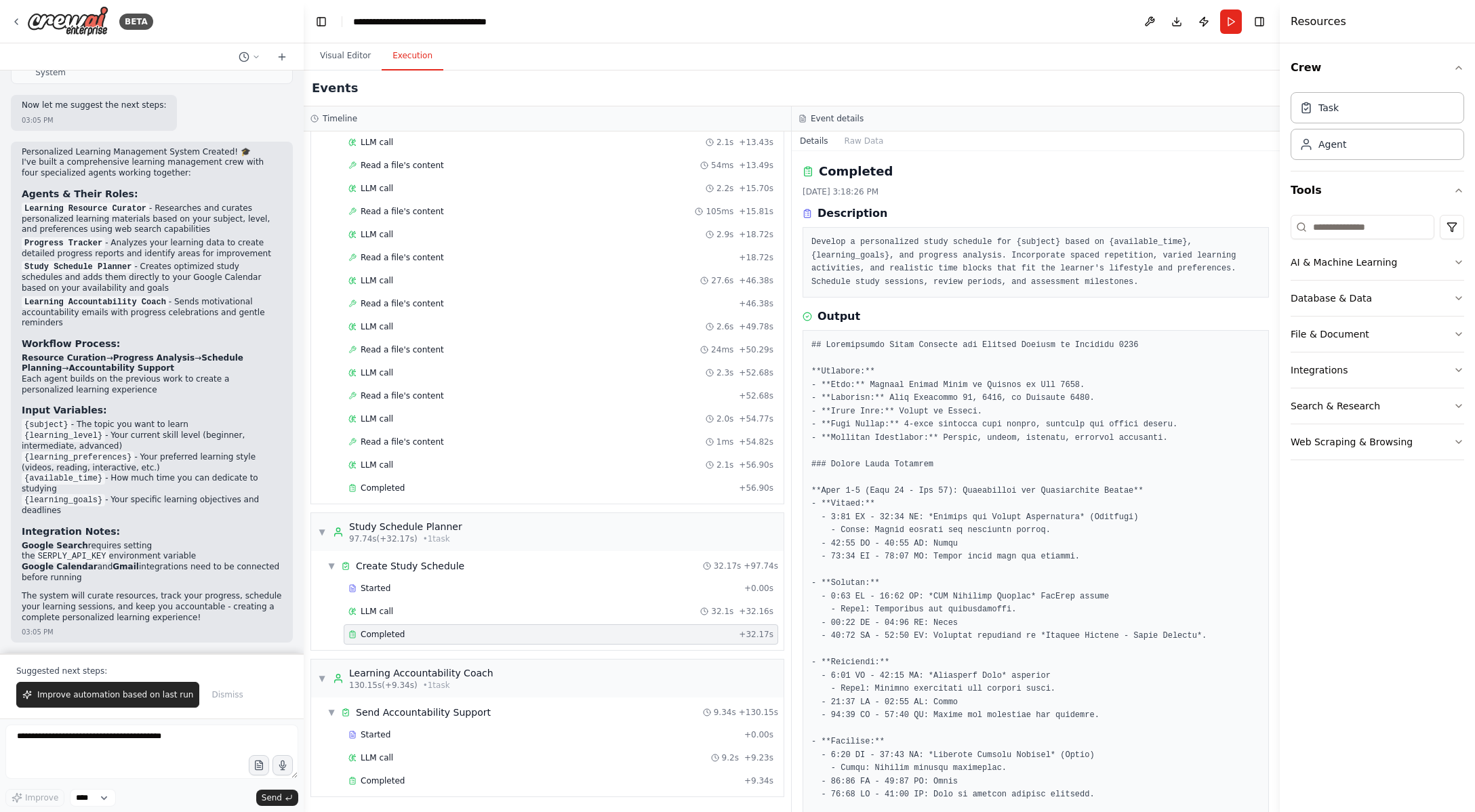
scroll to position [0, 0]
click at [1206, 25] on button "Publish" at bounding box center [1204, 22] width 22 height 24
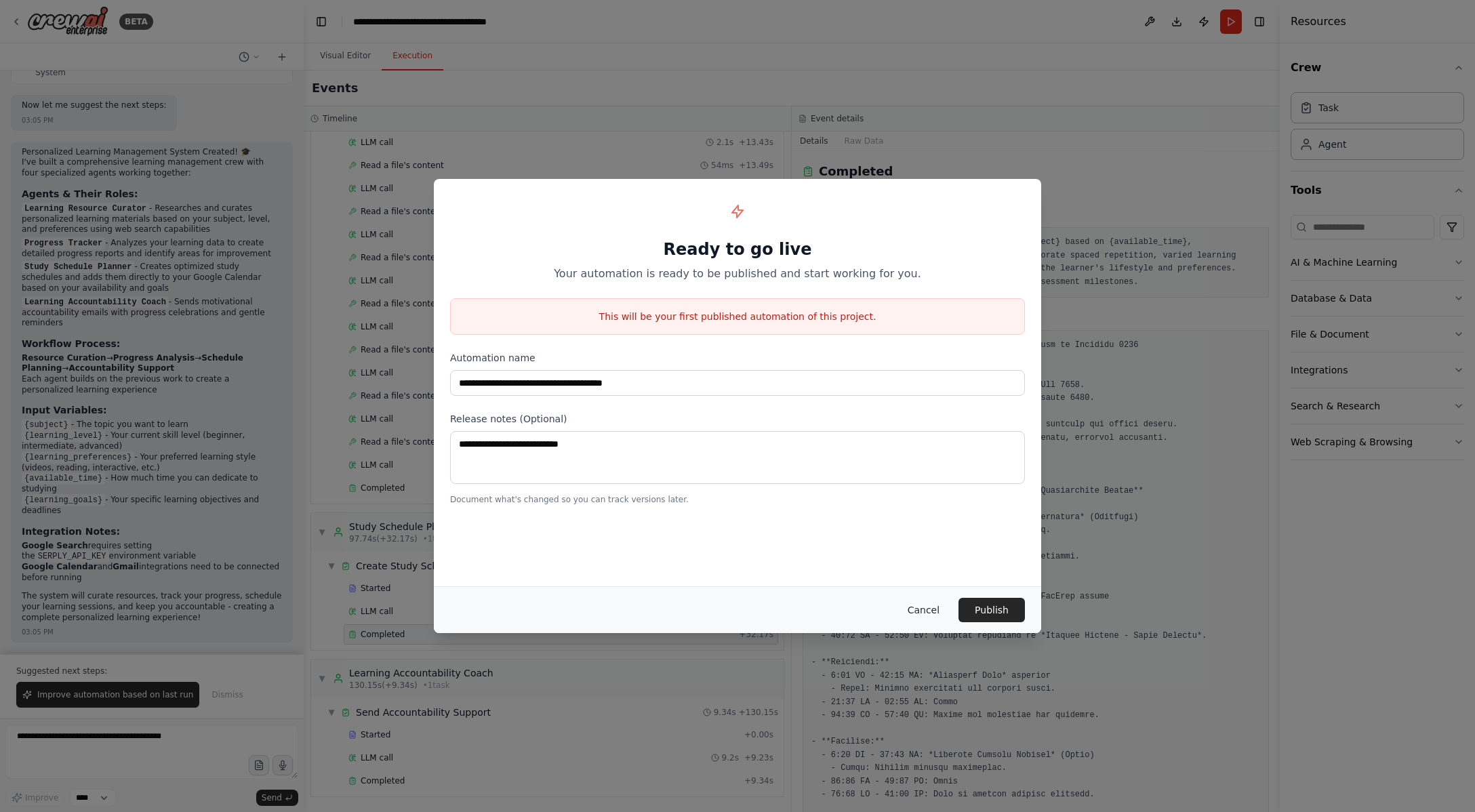
click at [916, 615] on button "Cancel" at bounding box center [924, 610] width 53 height 24
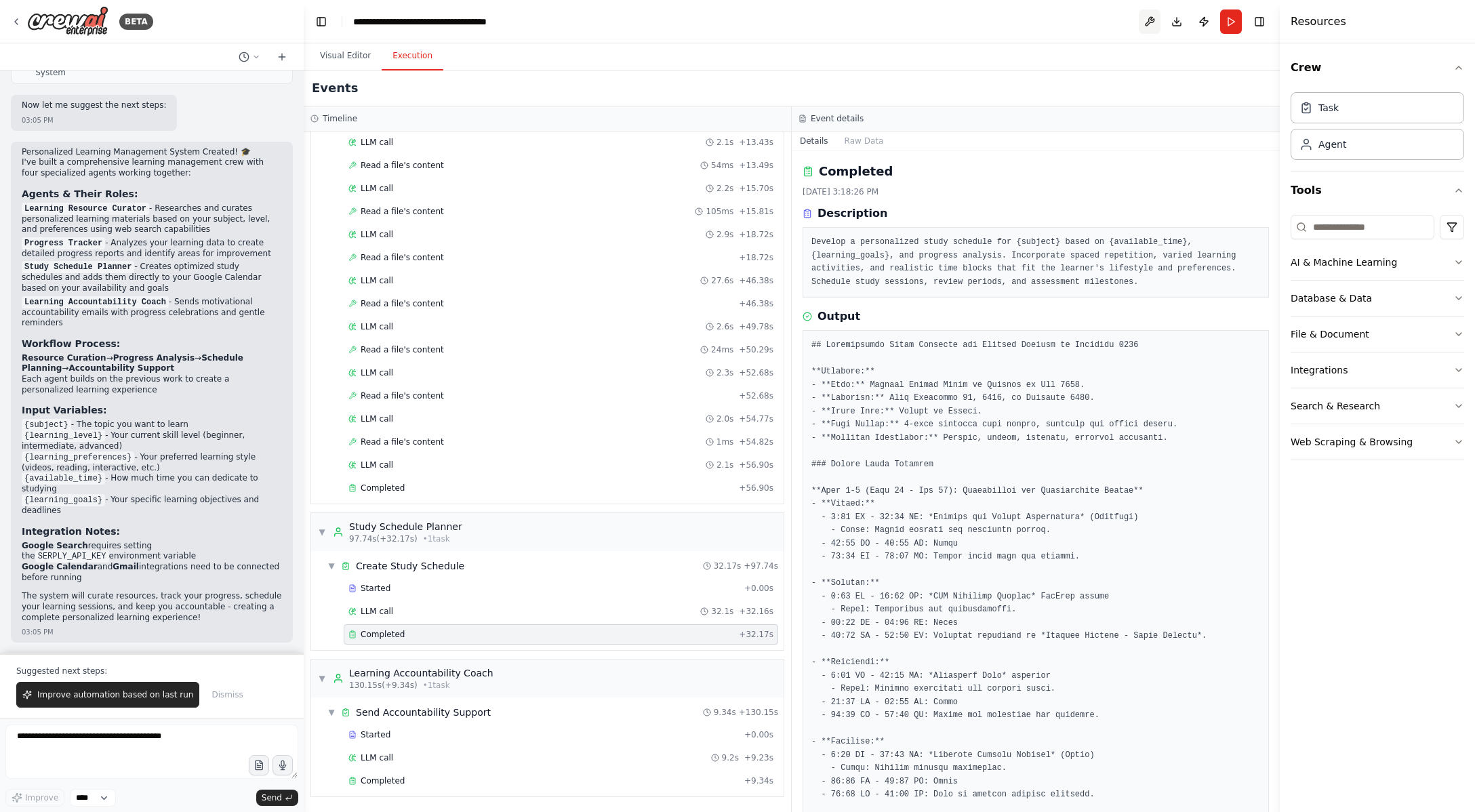
click at [1153, 22] on button at bounding box center [1150, 22] width 22 height 24
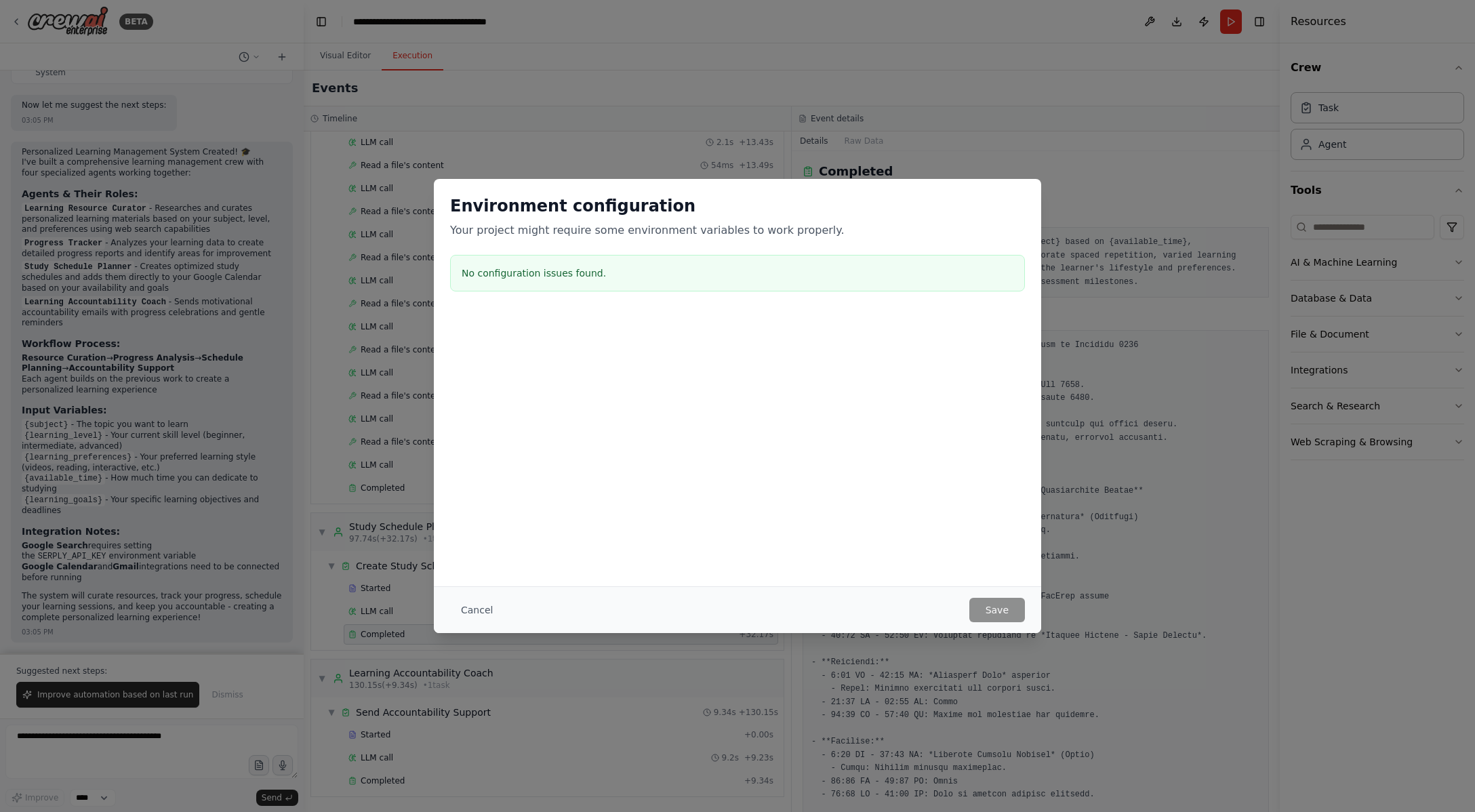
click at [486, 617] on button "Cancel" at bounding box center [477, 610] width 53 height 24
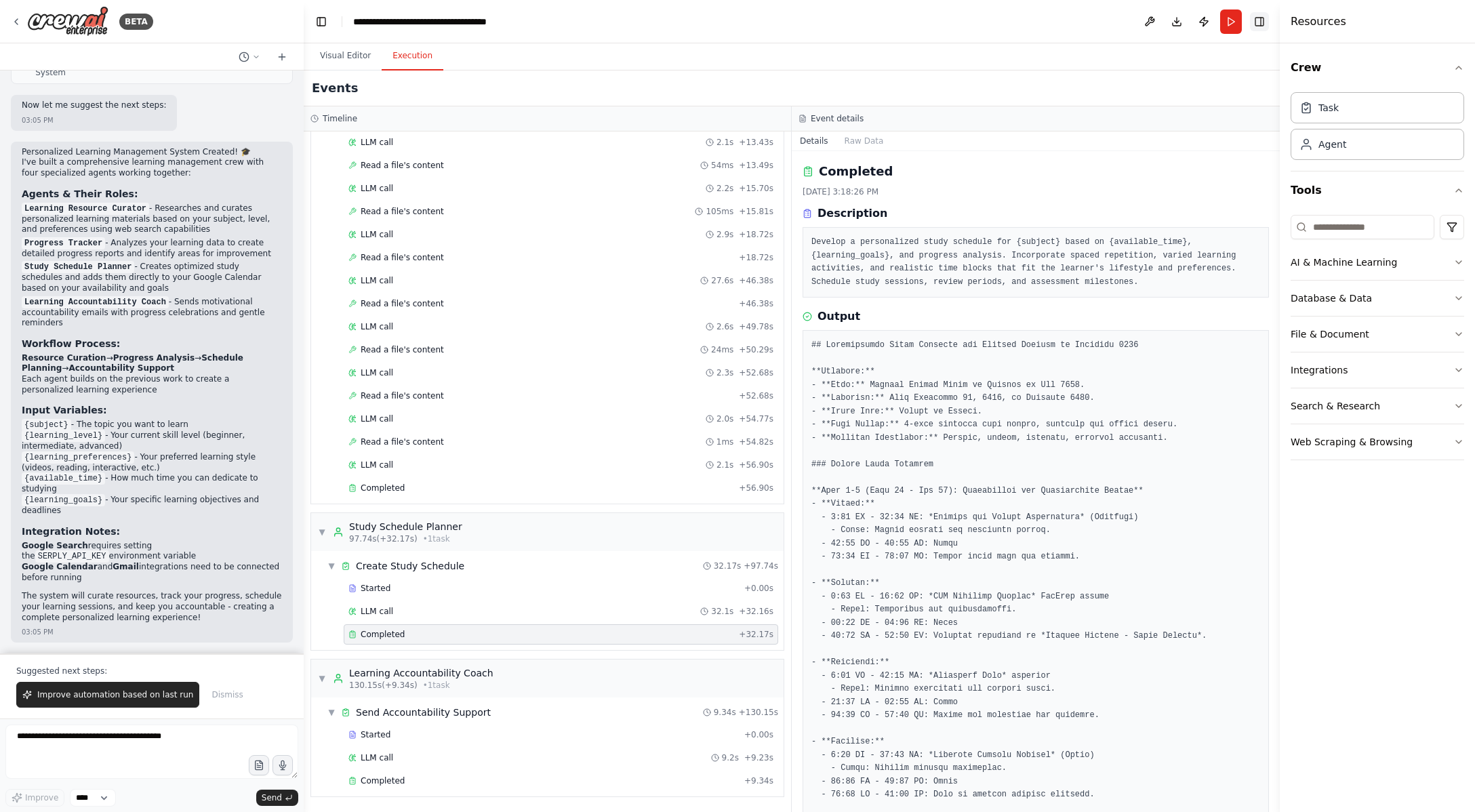
click at [1260, 24] on button "Toggle Right Sidebar" at bounding box center [1259, 22] width 19 height 19
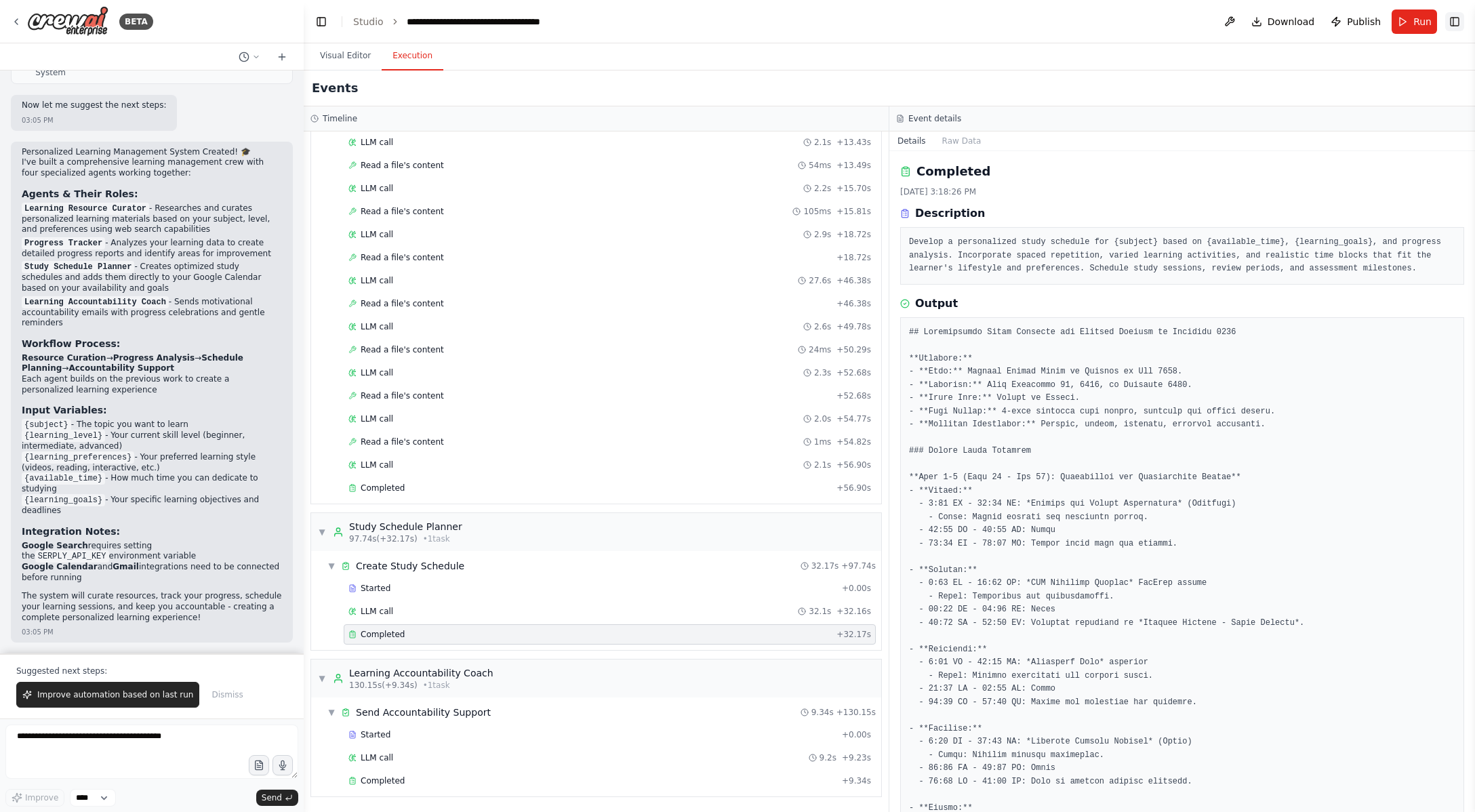
click at [1453, 22] on button "Toggle Right Sidebar" at bounding box center [1454, 22] width 19 height 19
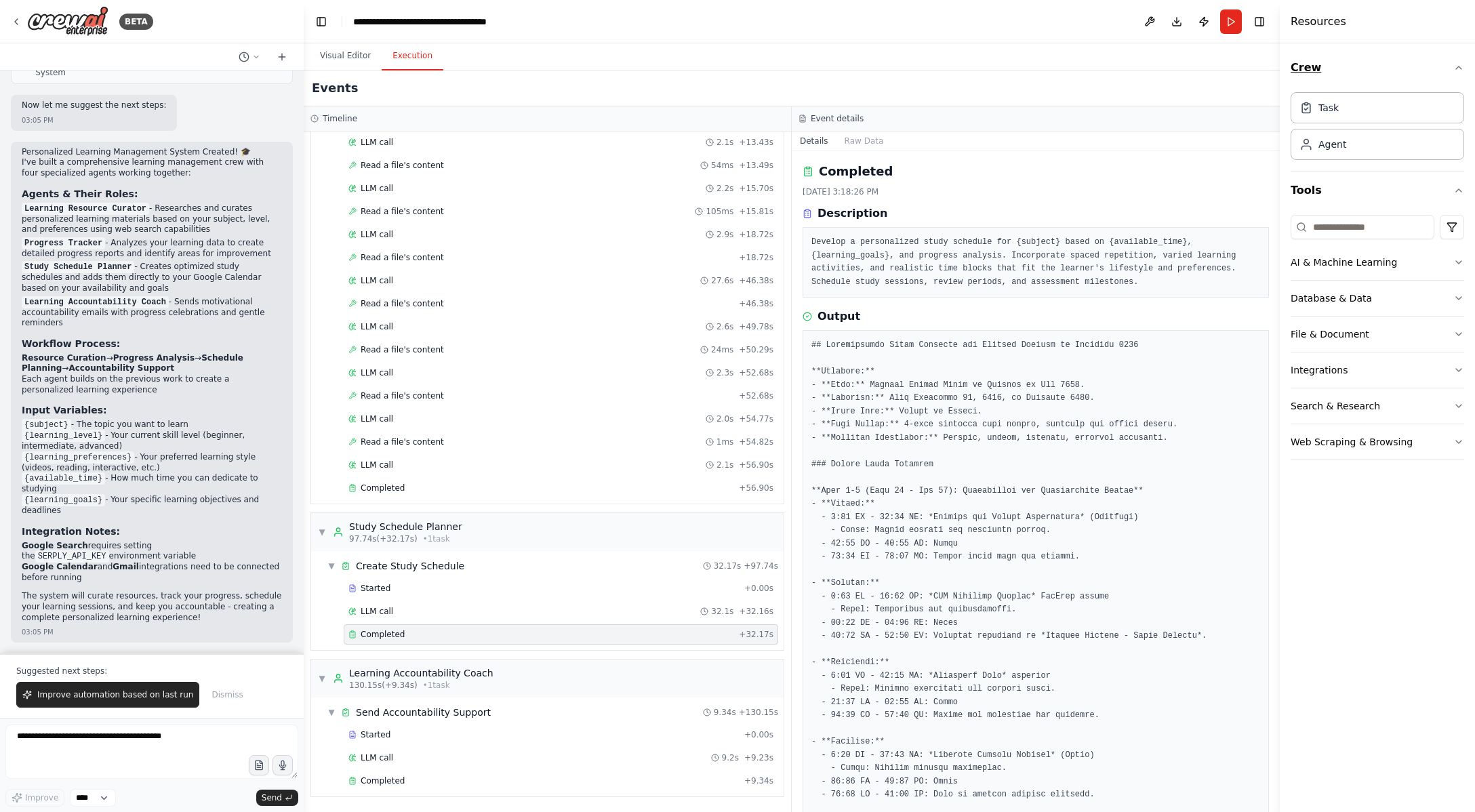
click at [1459, 64] on icon "button" at bounding box center [1458, 68] width 11 height 11
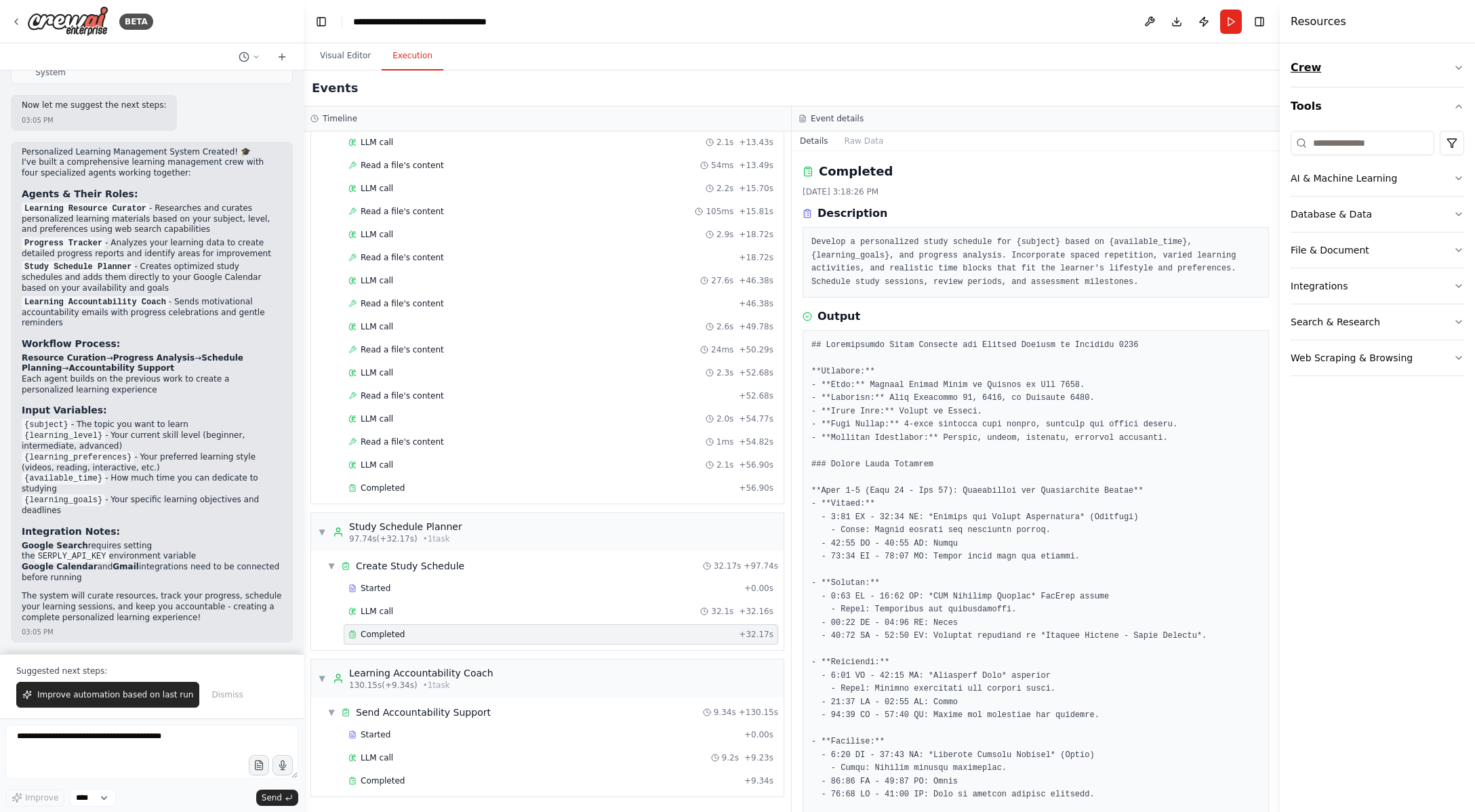
click at [1457, 66] on icon "button" at bounding box center [1458, 68] width 11 height 11
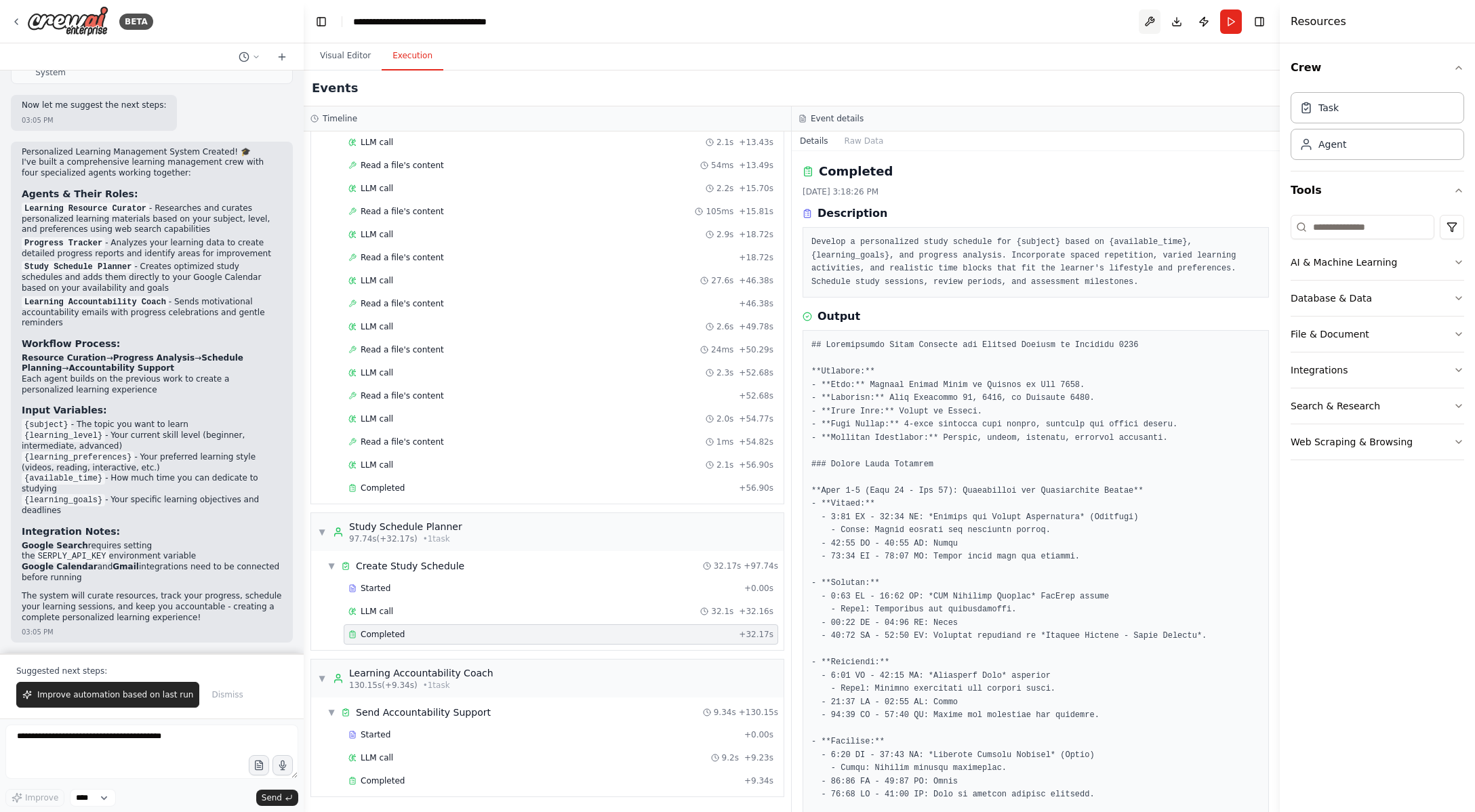
click at [1144, 24] on button at bounding box center [1150, 22] width 22 height 24
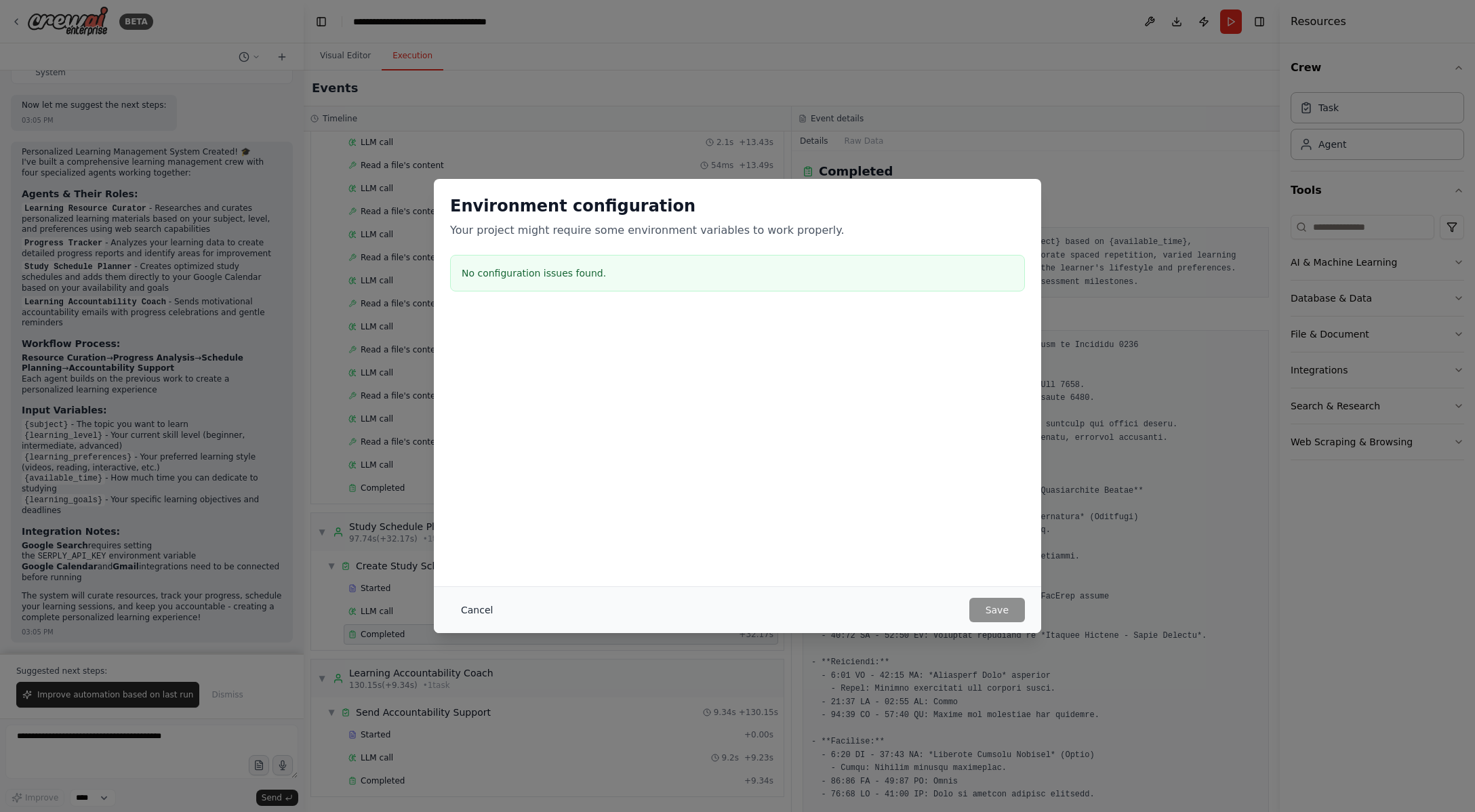
click at [460, 613] on button "Cancel" at bounding box center [477, 610] width 53 height 24
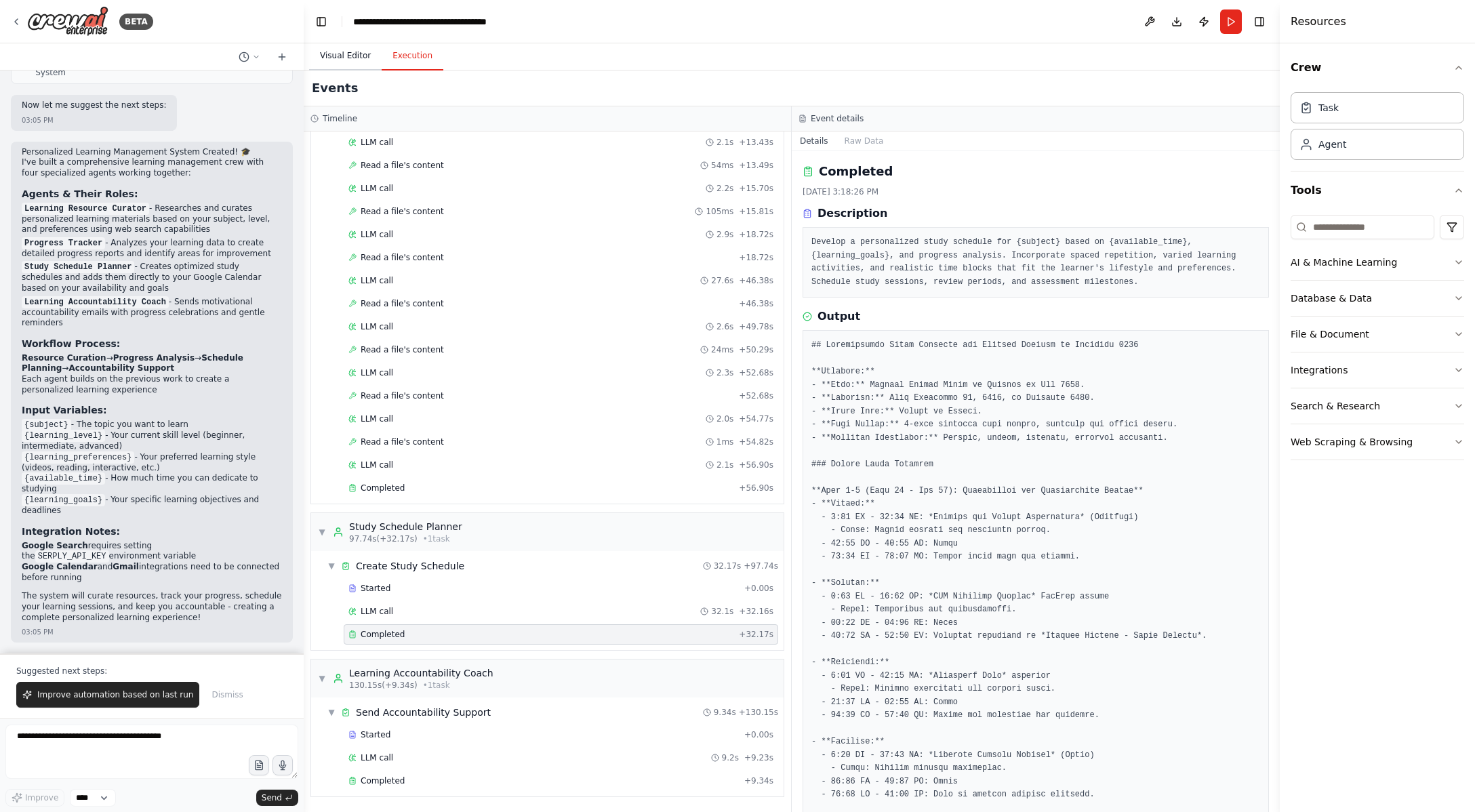
click at [362, 55] on button "Visual Editor" at bounding box center [345, 56] width 73 height 29
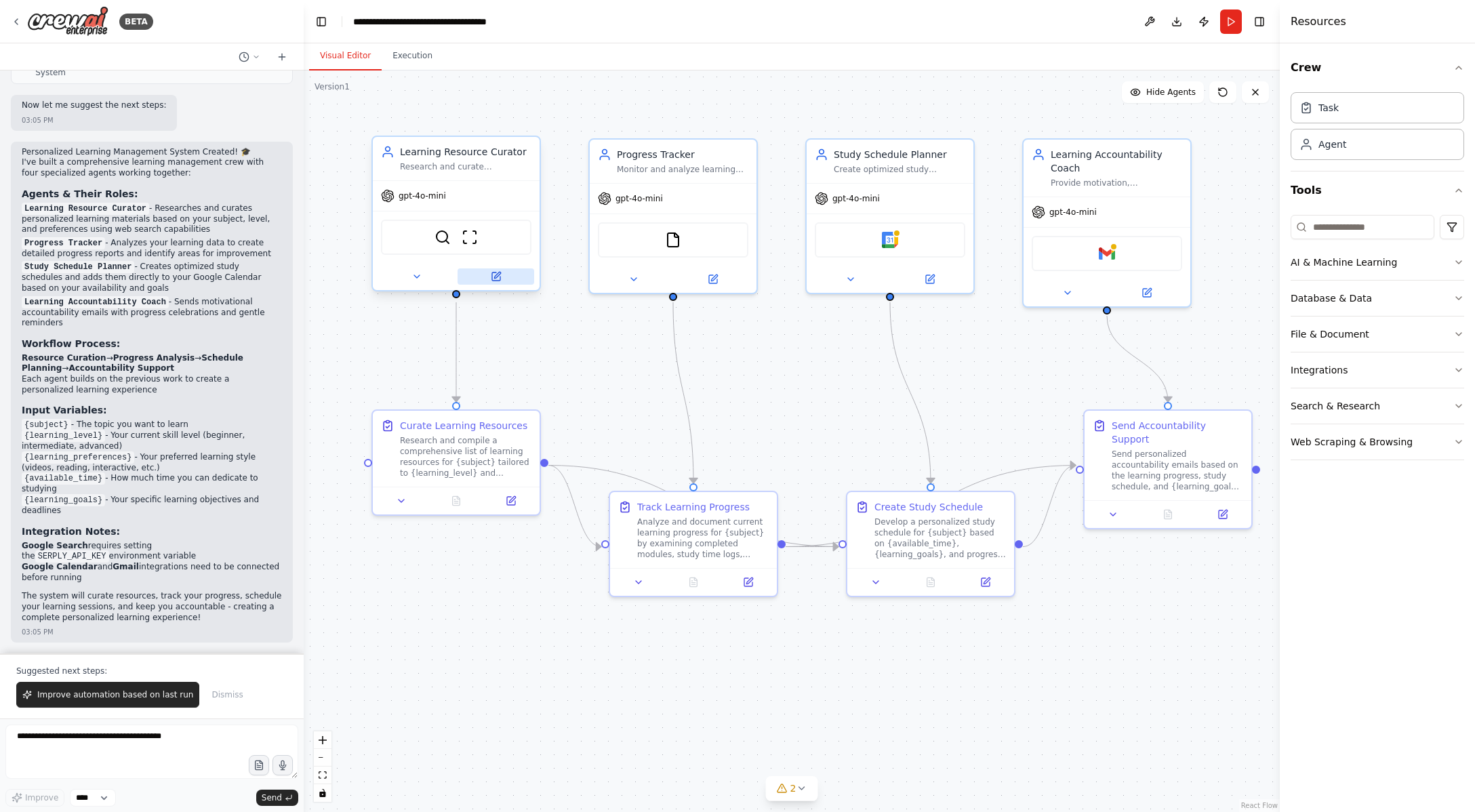
click at [495, 275] on icon at bounding box center [496, 276] width 8 height 8
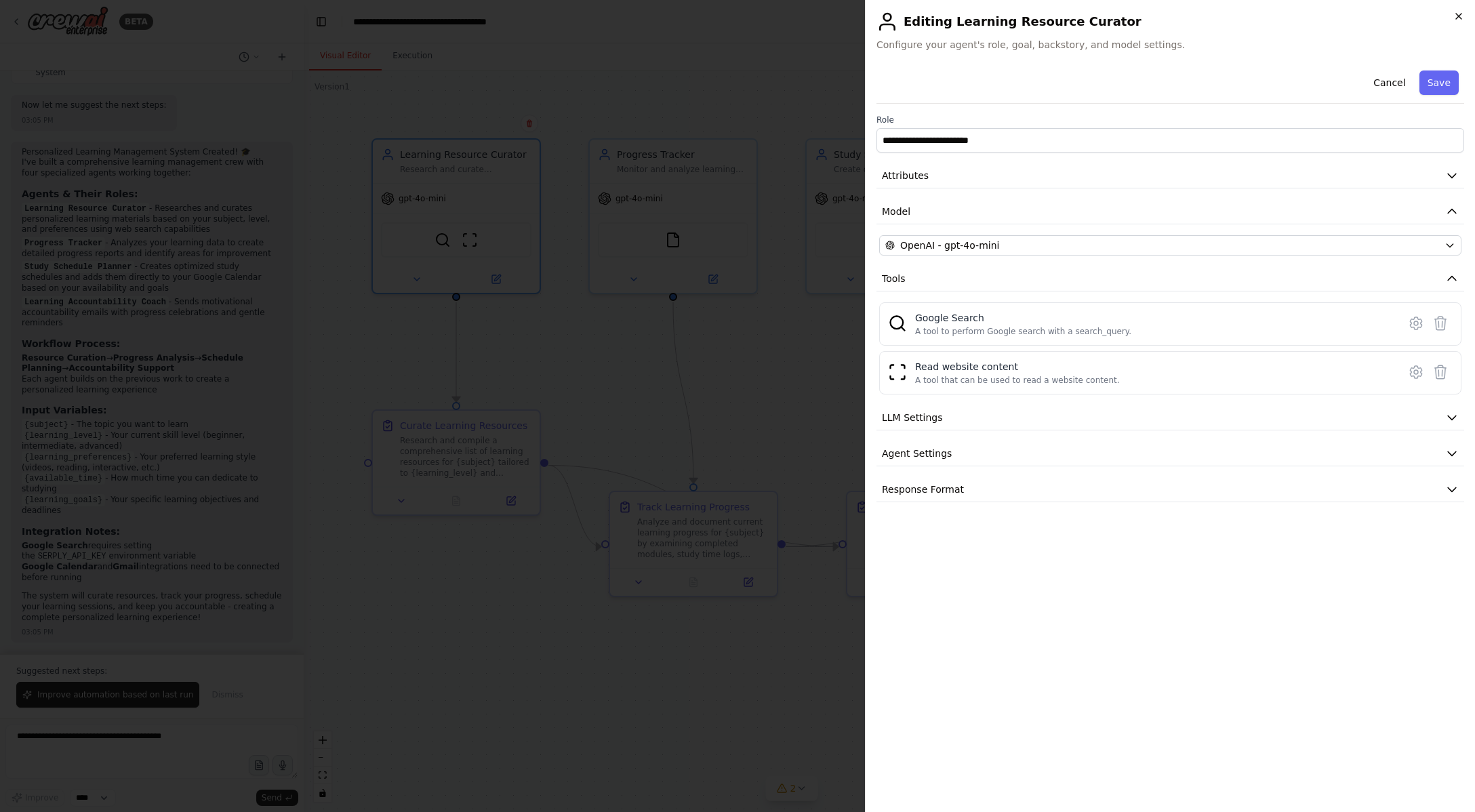
click at [1460, 19] on icon "button" at bounding box center [1458, 16] width 11 height 11
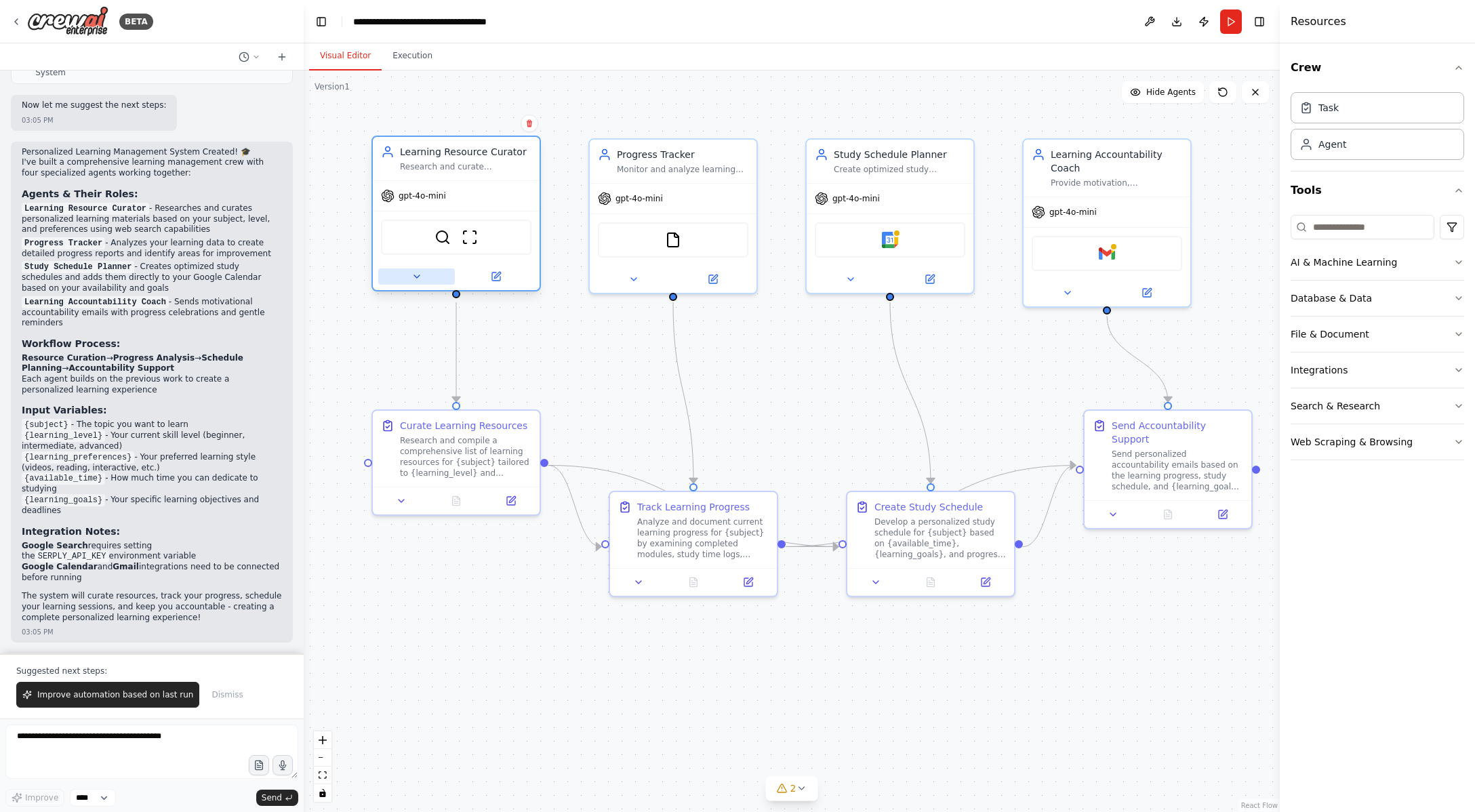
click at [416, 281] on icon at bounding box center [417, 276] width 11 height 11
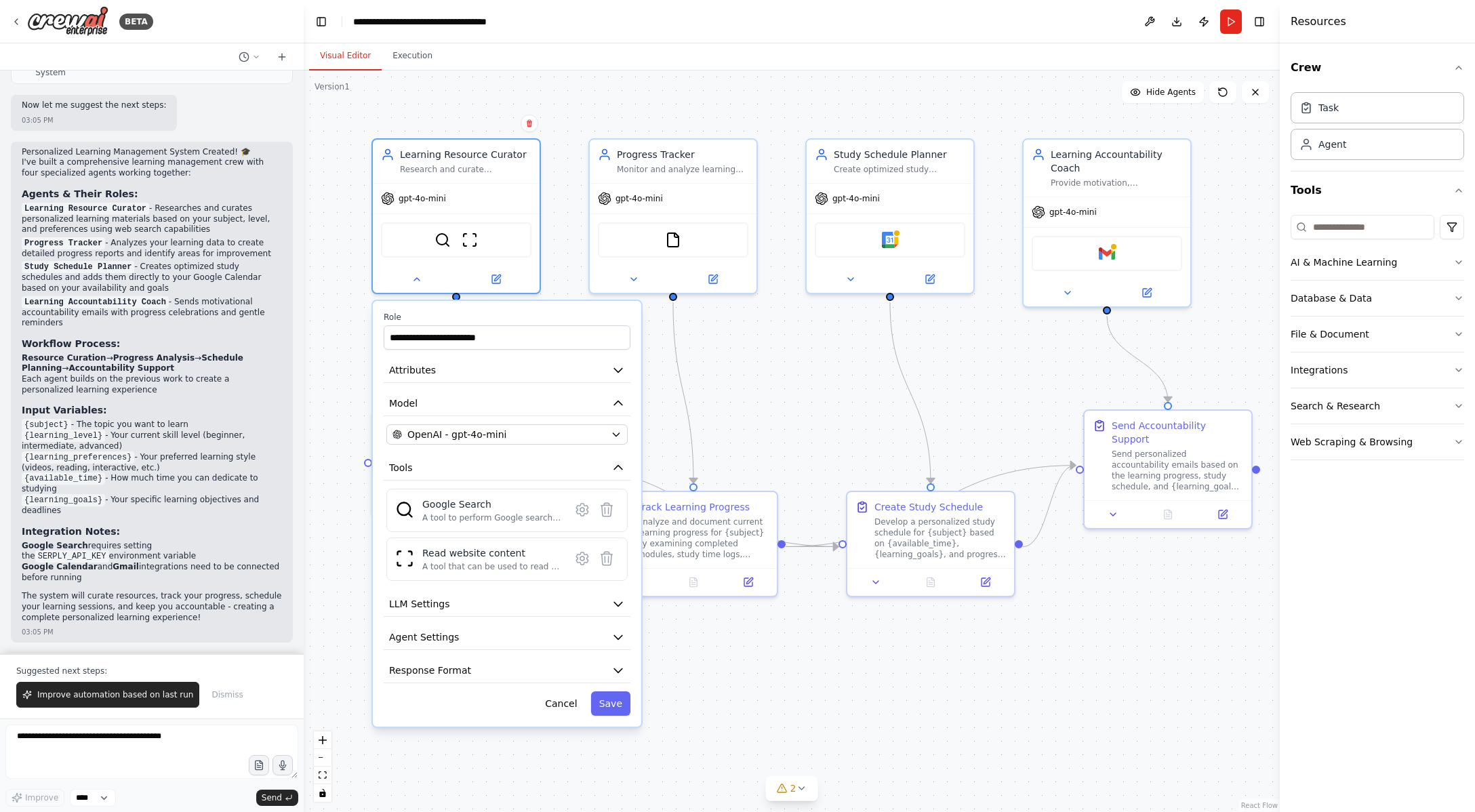
click at [762, 338] on div ".deletable-edge-delete-btn { width: 20px; height: 20px; border: 0px solid #ffff…" at bounding box center [792, 441] width 976 height 741
click at [17, 25] on icon at bounding box center [16, 22] width 11 height 11
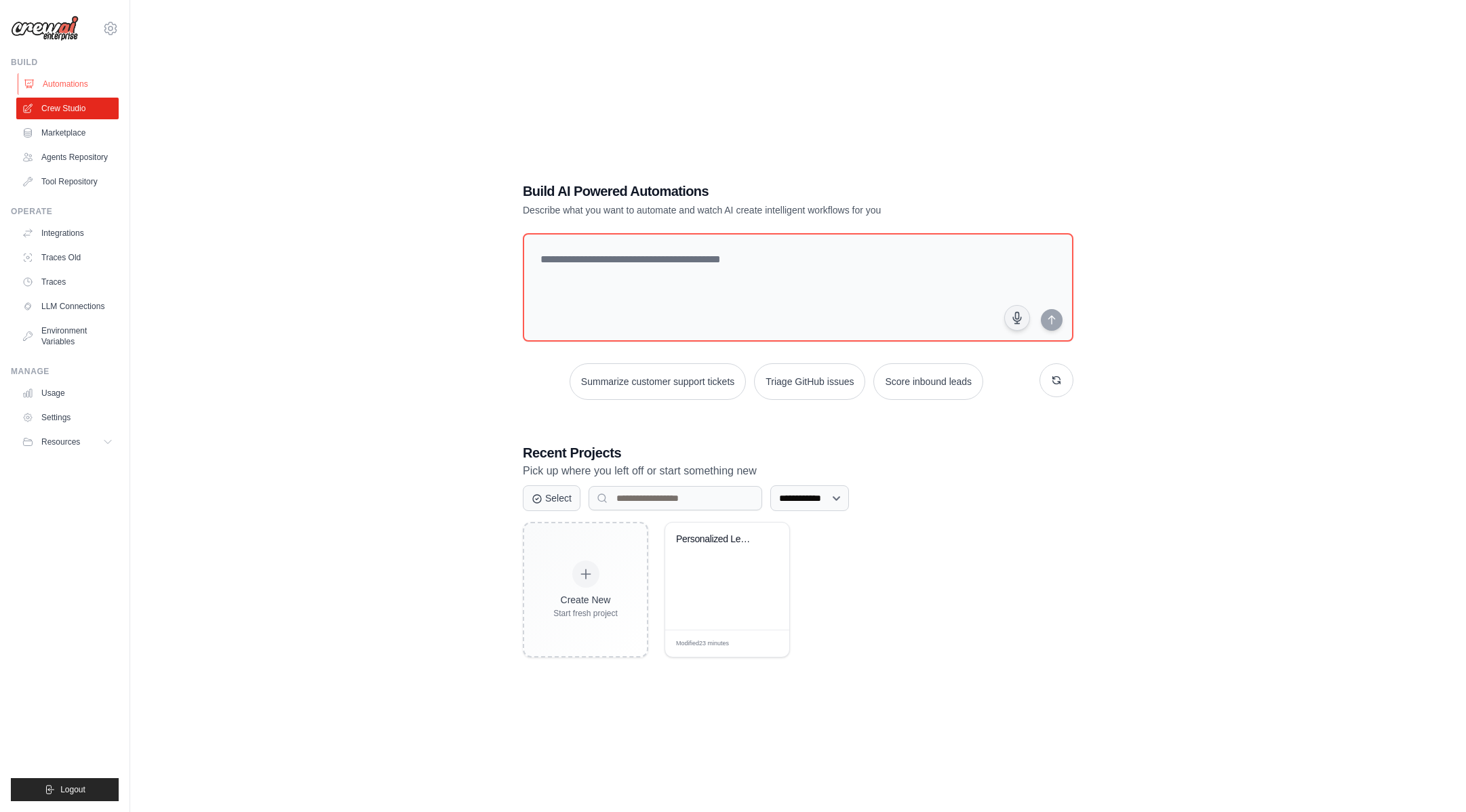
click at [48, 79] on link "Automations" at bounding box center [68, 84] width 102 height 22
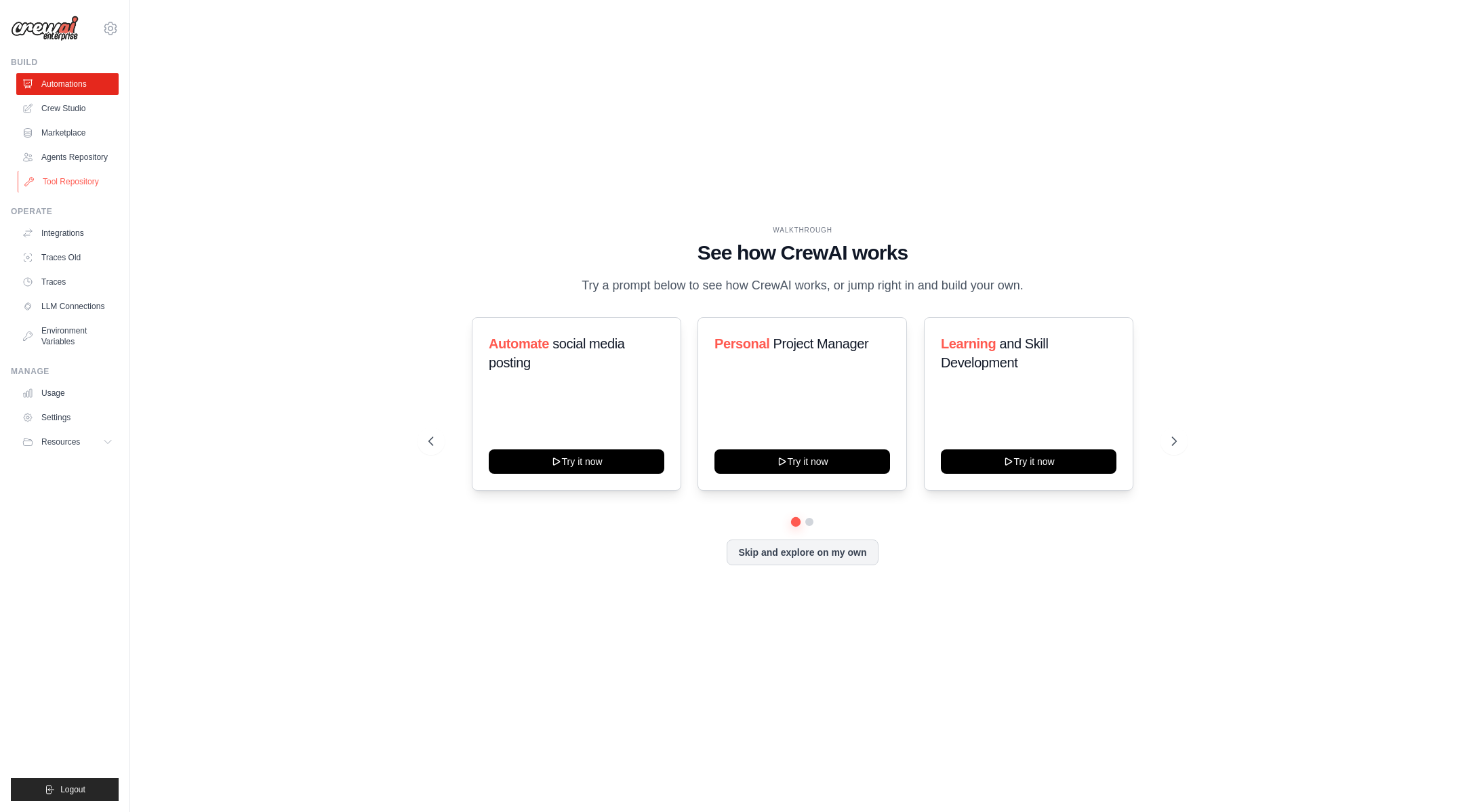
click at [73, 192] on link "Tool Repository" at bounding box center [68, 181] width 102 height 22
